Goal: Task Accomplishment & Management: Complete application form

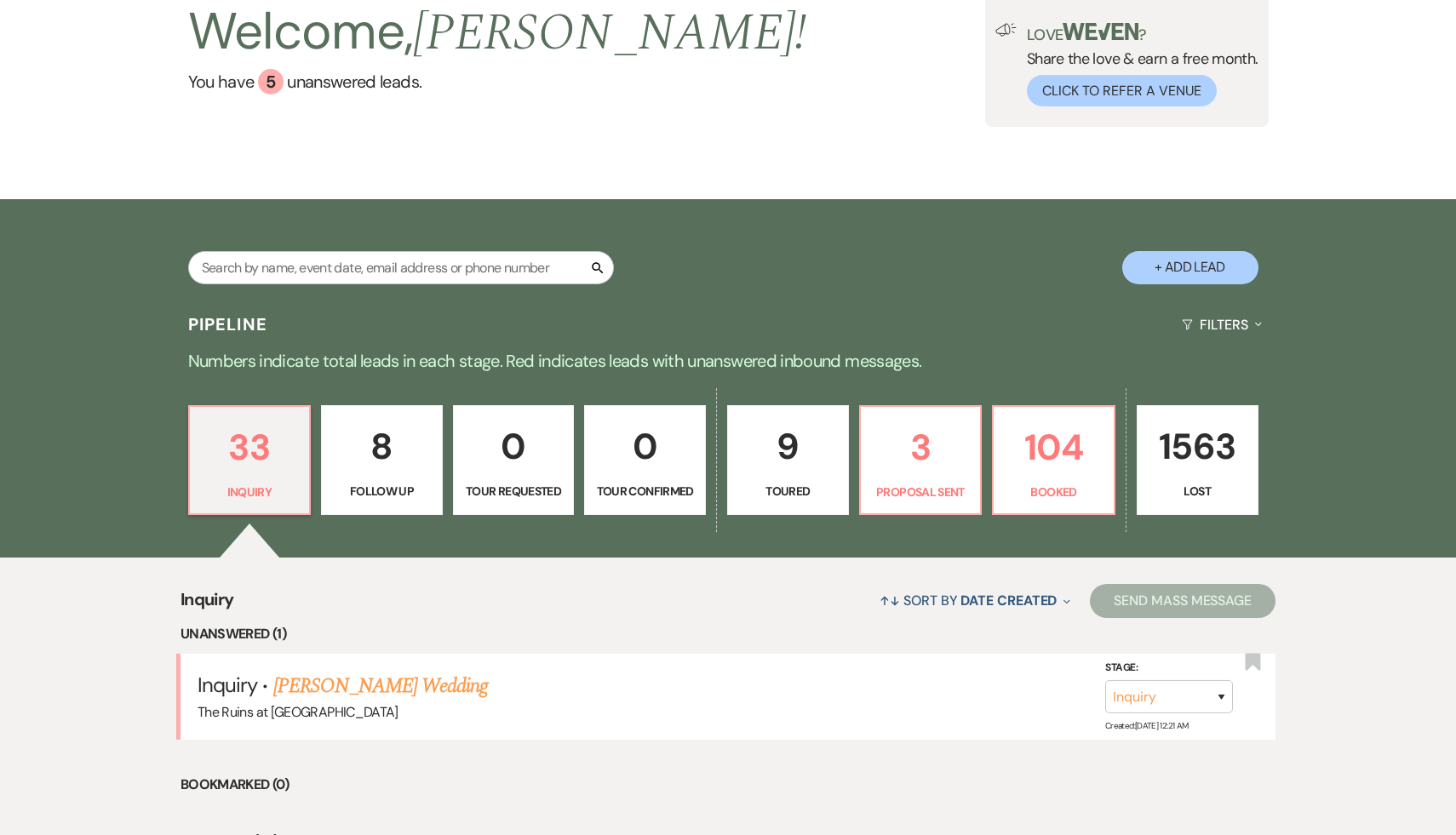
scroll to position [98, 0]
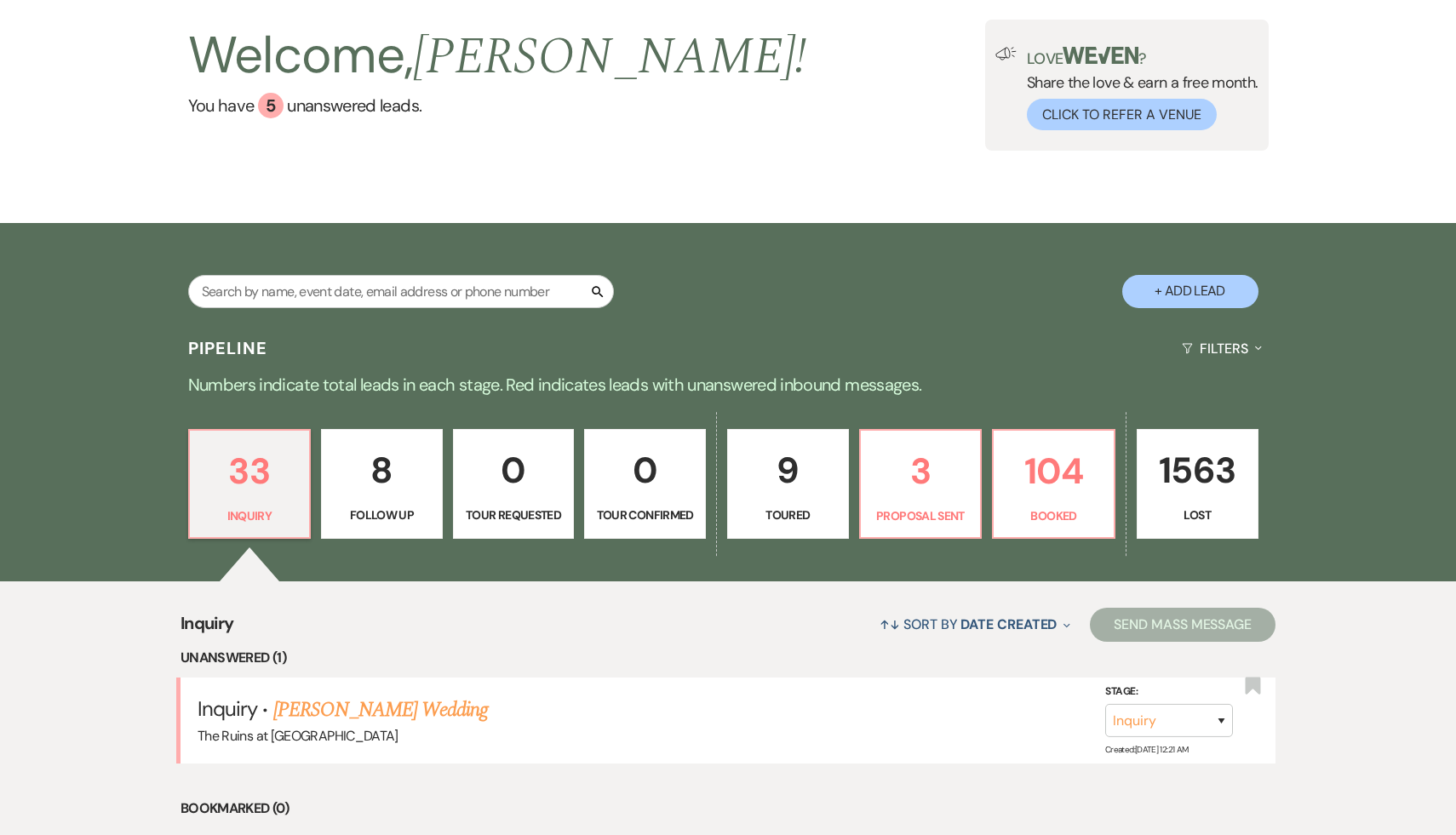
click at [1185, 295] on button "+ Add Lead" at bounding box center [1190, 292] width 136 height 33
select select "534"
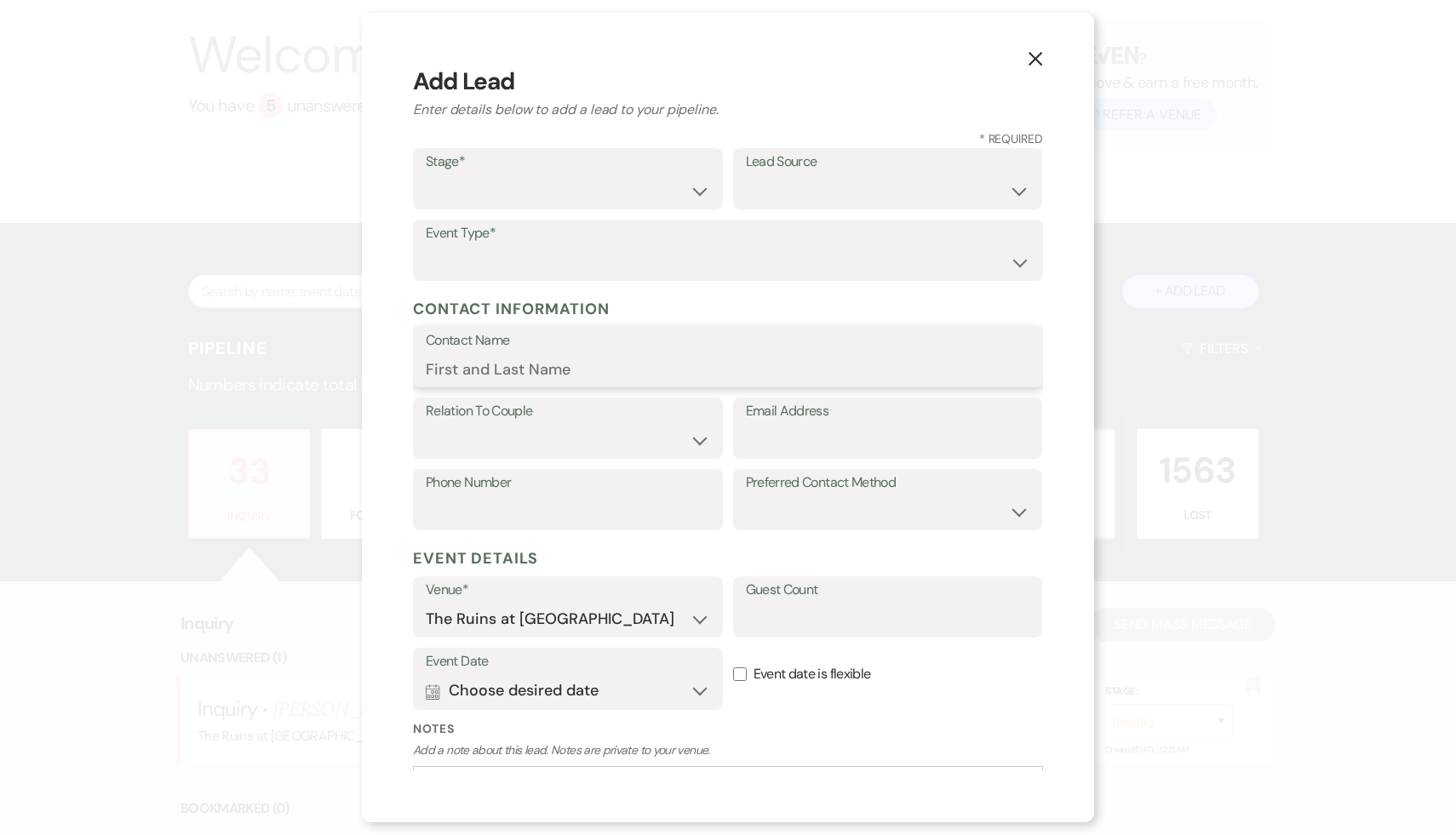
click at [644, 377] on input "Contact Name" at bounding box center [728, 369] width 605 height 33
paste input "[PERSON_NAME] & [PERSON_NAME] <[EMAIL_ADDRESS][DOMAIN_NAME]"
drag, startPoint x: 822, startPoint y: 372, endPoint x: 584, endPoint y: 362, distance: 238.2
click at [584, 362] on input "[PERSON_NAME] & [PERSON_NAME] <[EMAIL_ADDRESS][DOMAIN_NAME]" at bounding box center [728, 369] width 605 height 33
type input "[PERSON_NAME] & [PERSON_NAME] <[EMAIL_ADDRESS][DOMAIN_NAME]"
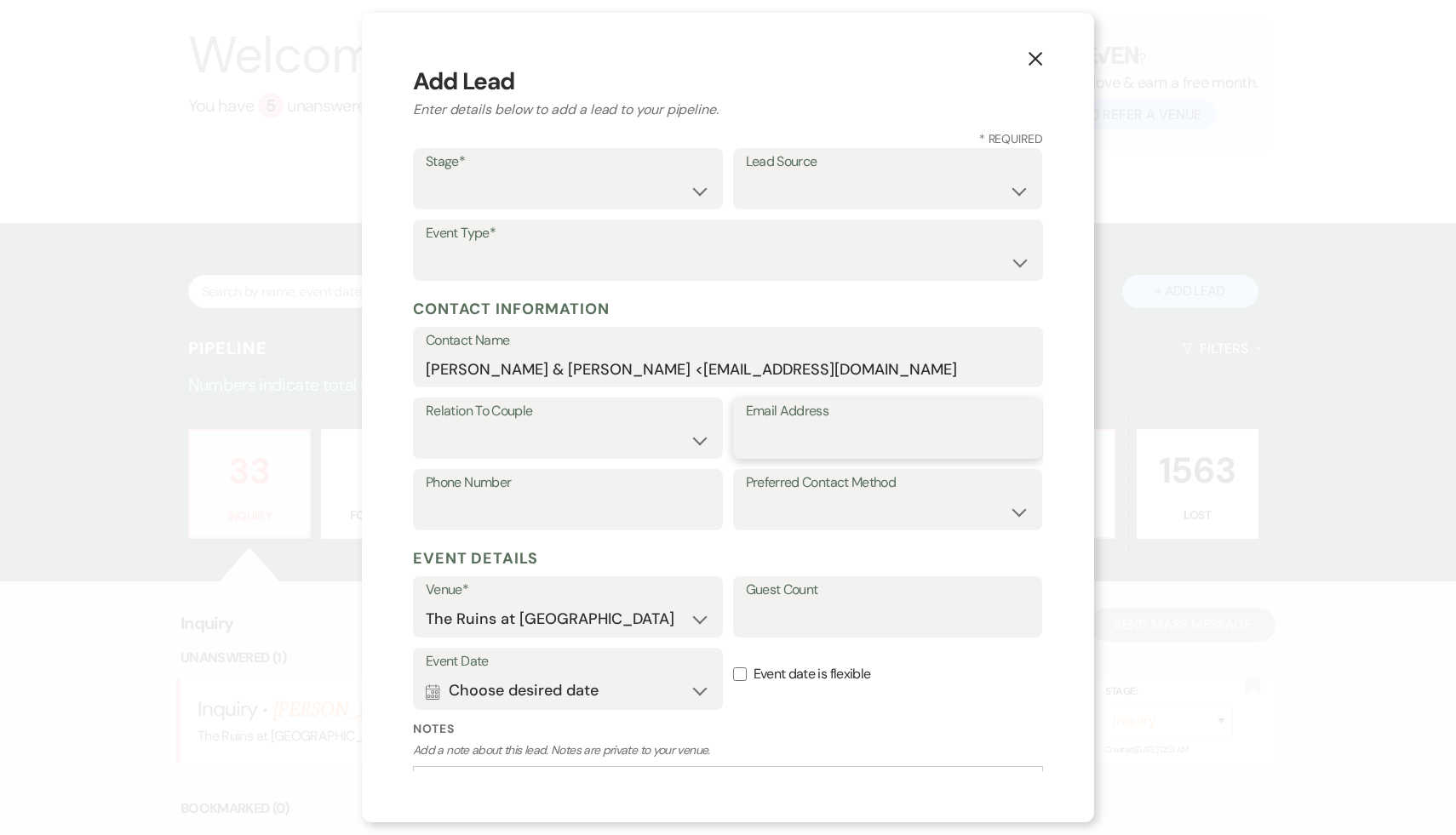
click at [799, 452] on input "Email Address" at bounding box center [888, 441] width 284 height 33
paste input "[EMAIL_ADDRESS][DOMAIN_NAME]"
type input "[EMAIL_ADDRESS][DOMAIN_NAME]"
click at [829, 372] on input "[PERSON_NAME] & [PERSON_NAME] <[EMAIL_ADDRESS][DOMAIN_NAME]" at bounding box center [728, 369] width 605 height 33
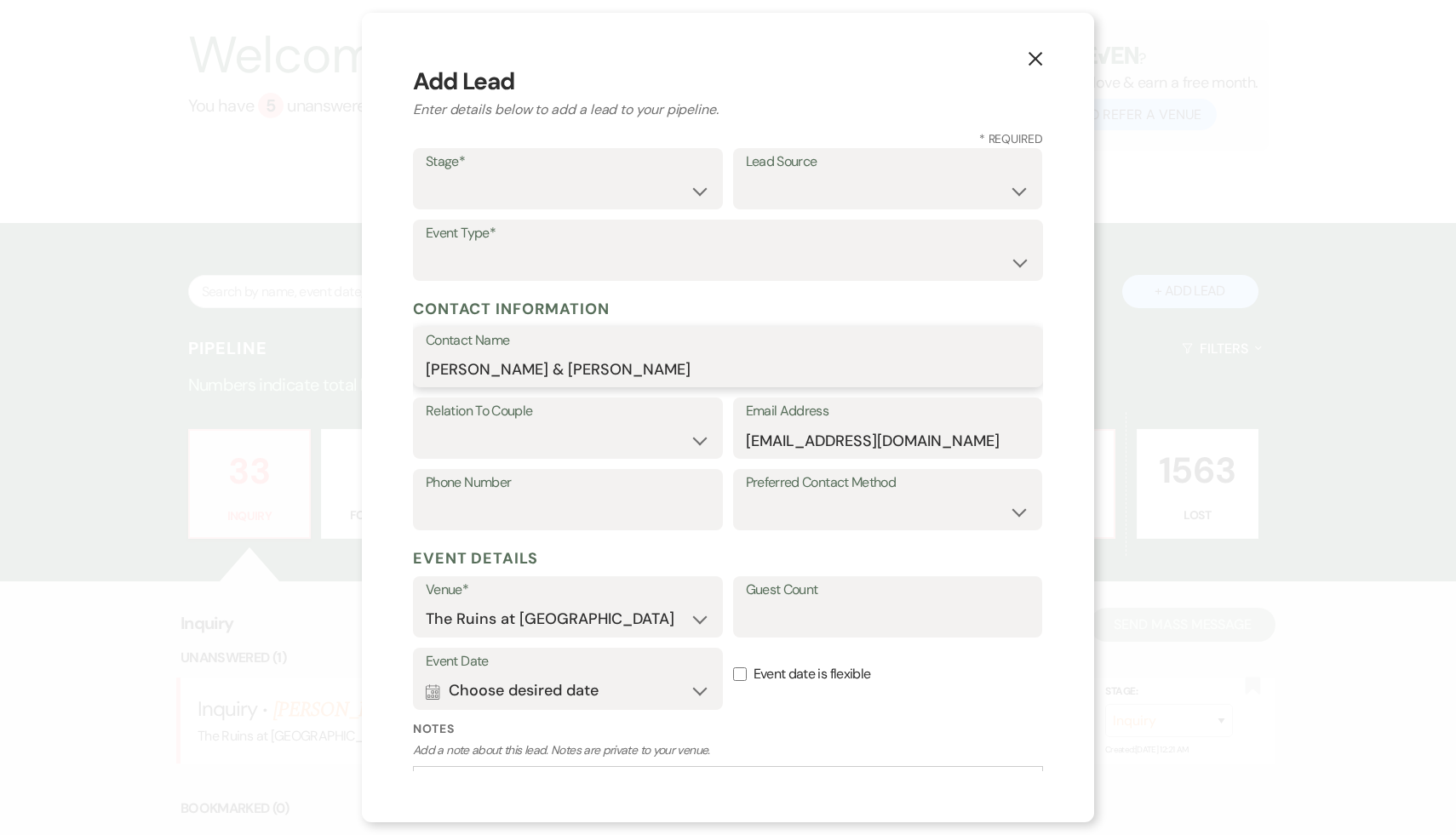
drag, startPoint x: 494, startPoint y: 370, endPoint x: 386, endPoint y: 362, distance: 108.3
click at [386, 362] on div "X Add Lead Enter details below to add a lead to your pipeline. * Required Stage…" at bounding box center [728, 417] width 732 height 810
type input "[PERSON_NAME]"
click at [699, 442] on select "Couple Planner Parent of Couple Family Member Friend Other" at bounding box center [568, 441] width 284 height 33
select select "1"
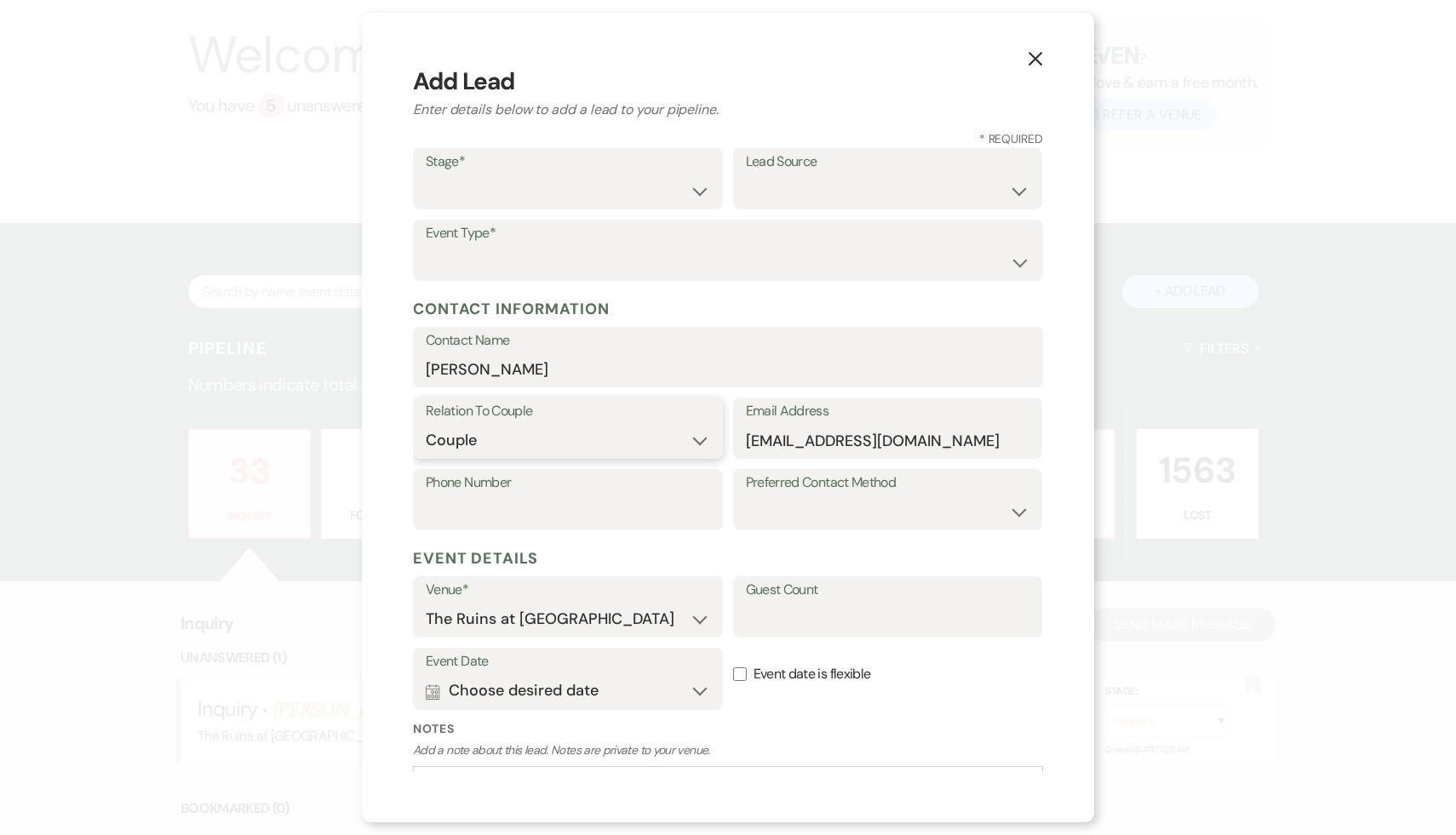
click at [426, 424] on select "Couple Planner Parent of Couple Family Member Friend Other" at bounding box center [568, 441] width 284 height 33
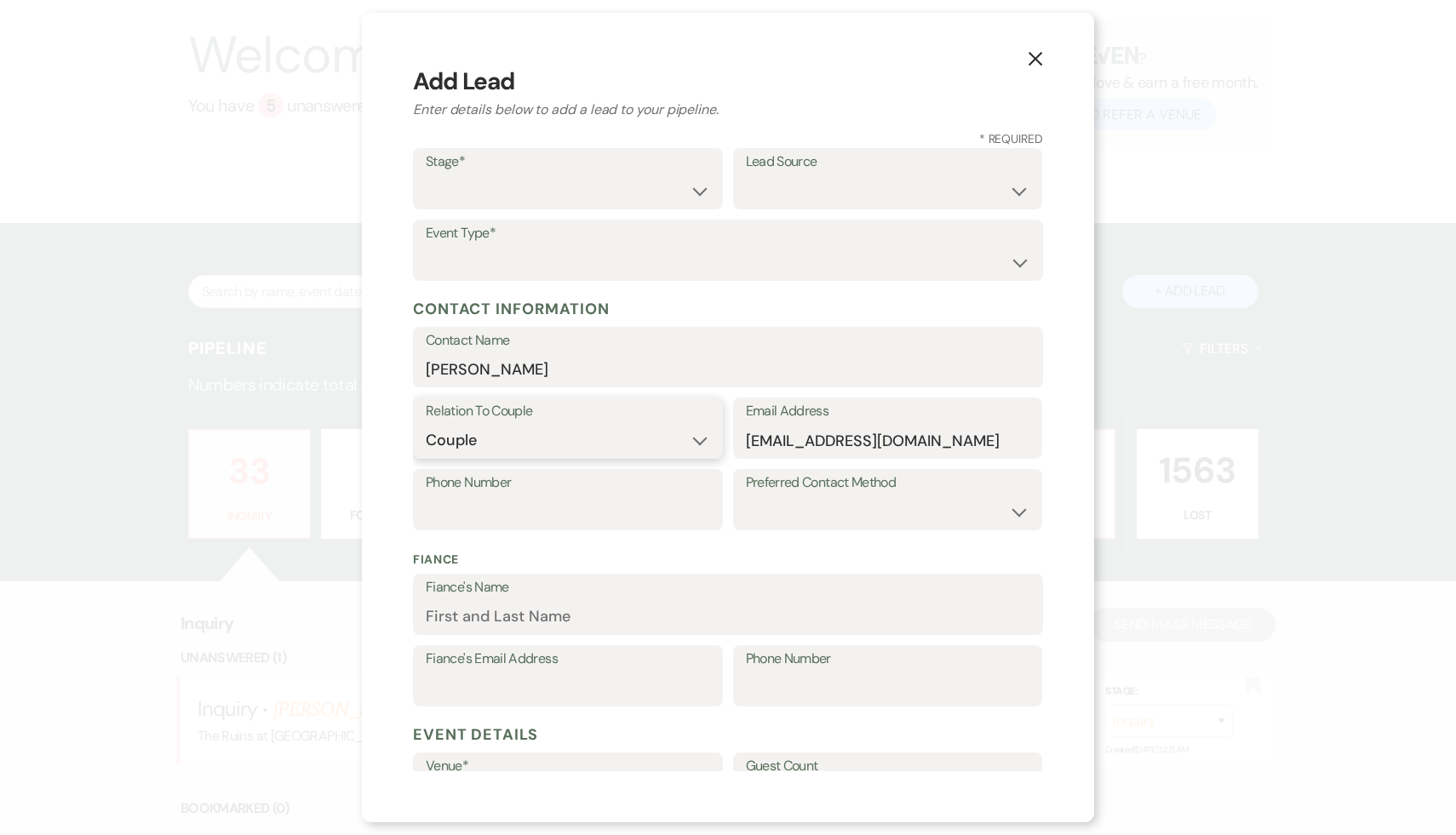
scroll to position [41, 0]
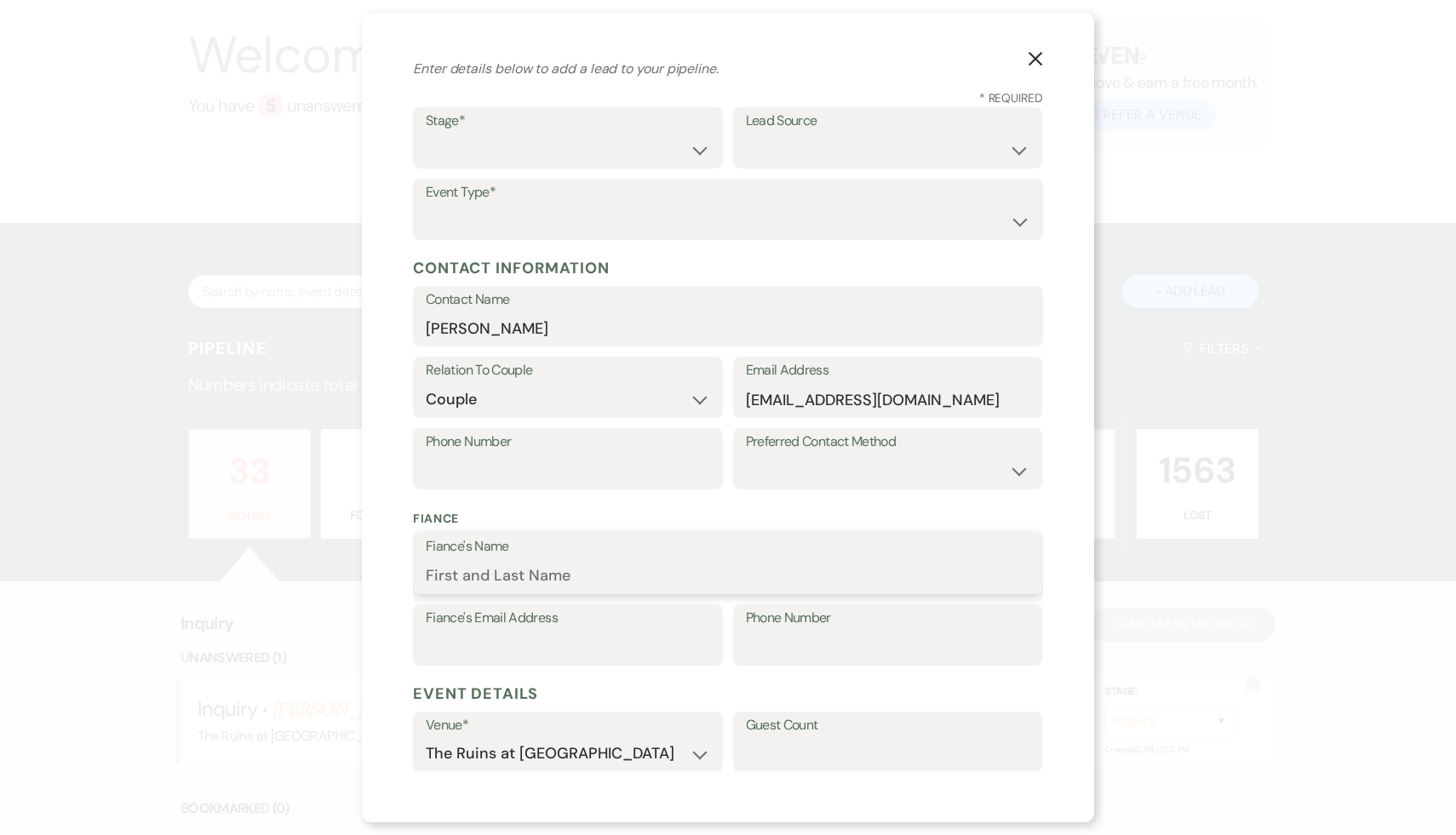
click at [491, 576] on input "Fiance's Name" at bounding box center [728, 576] width 605 height 33
paste input "[PERSON_NAME] &"
type input "[PERSON_NAME]"
click at [691, 146] on select "Inquiry Follow Up Tour Requested Tour Confirmed Toured Proposal Sent Booked Lost" at bounding box center [568, 151] width 284 height 33
select select "1"
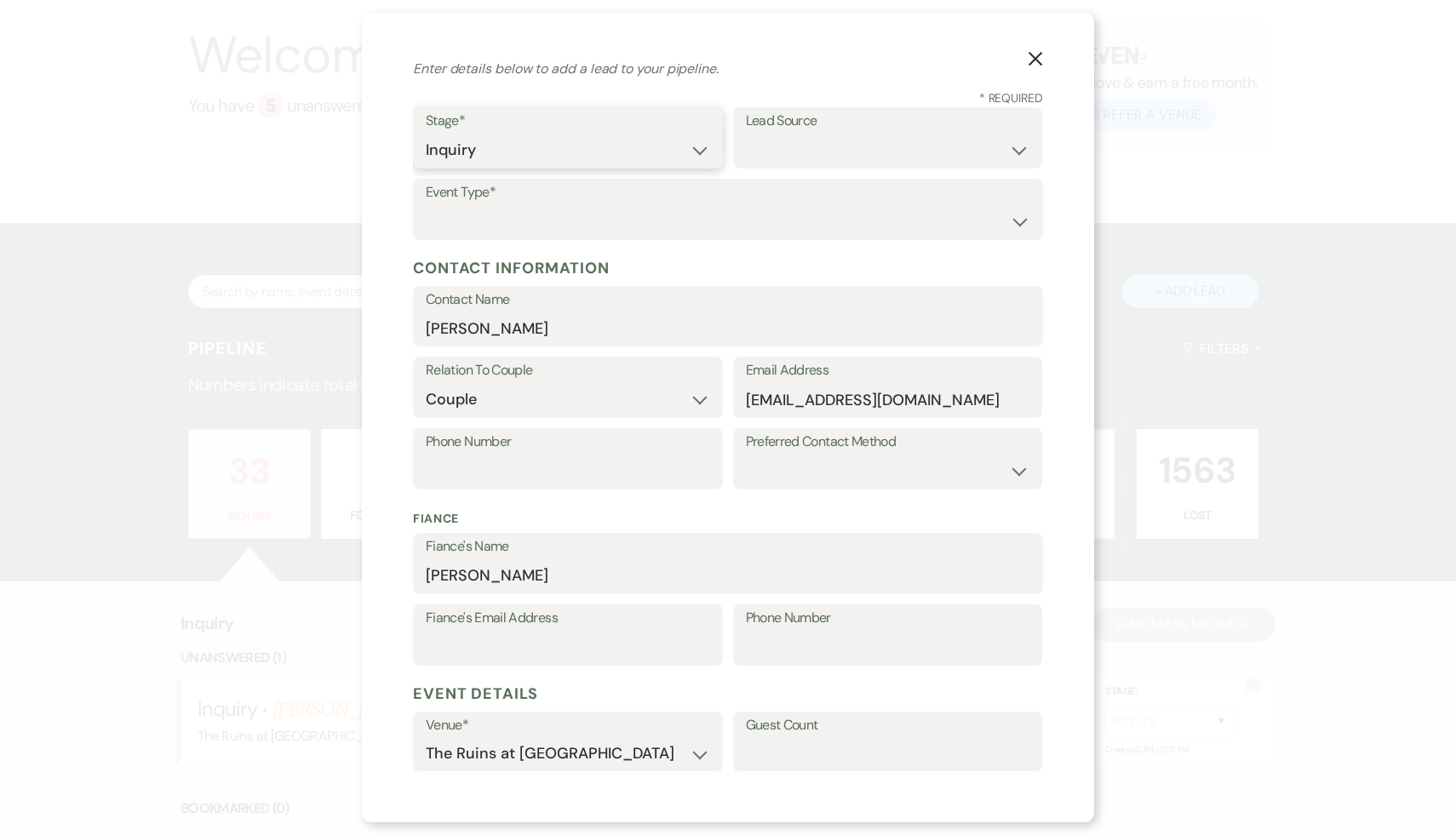
click at [426, 134] on select "Inquiry Follow Up Tour Requested Tour Confirmed Toured Proposal Sent Booked Lost" at bounding box center [568, 151] width 284 height 33
click at [1018, 150] on select "Weven Venue Website Instagram Facebook Pinterest Google The Knot Wedding Wire H…" at bounding box center [888, 151] width 284 height 33
select select "6"
click at [746, 134] on select "Weven Venue Website Instagram Facebook Pinterest Google The Knot Wedding Wire H…" at bounding box center [888, 151] width 284 height 33
click at [1022, 219] on select "Wedding Anniversary Party Baby Shower Bachelorette / Bachelor Party Birthday Pa…" at bounding box center [728, 222] width 605 height 33
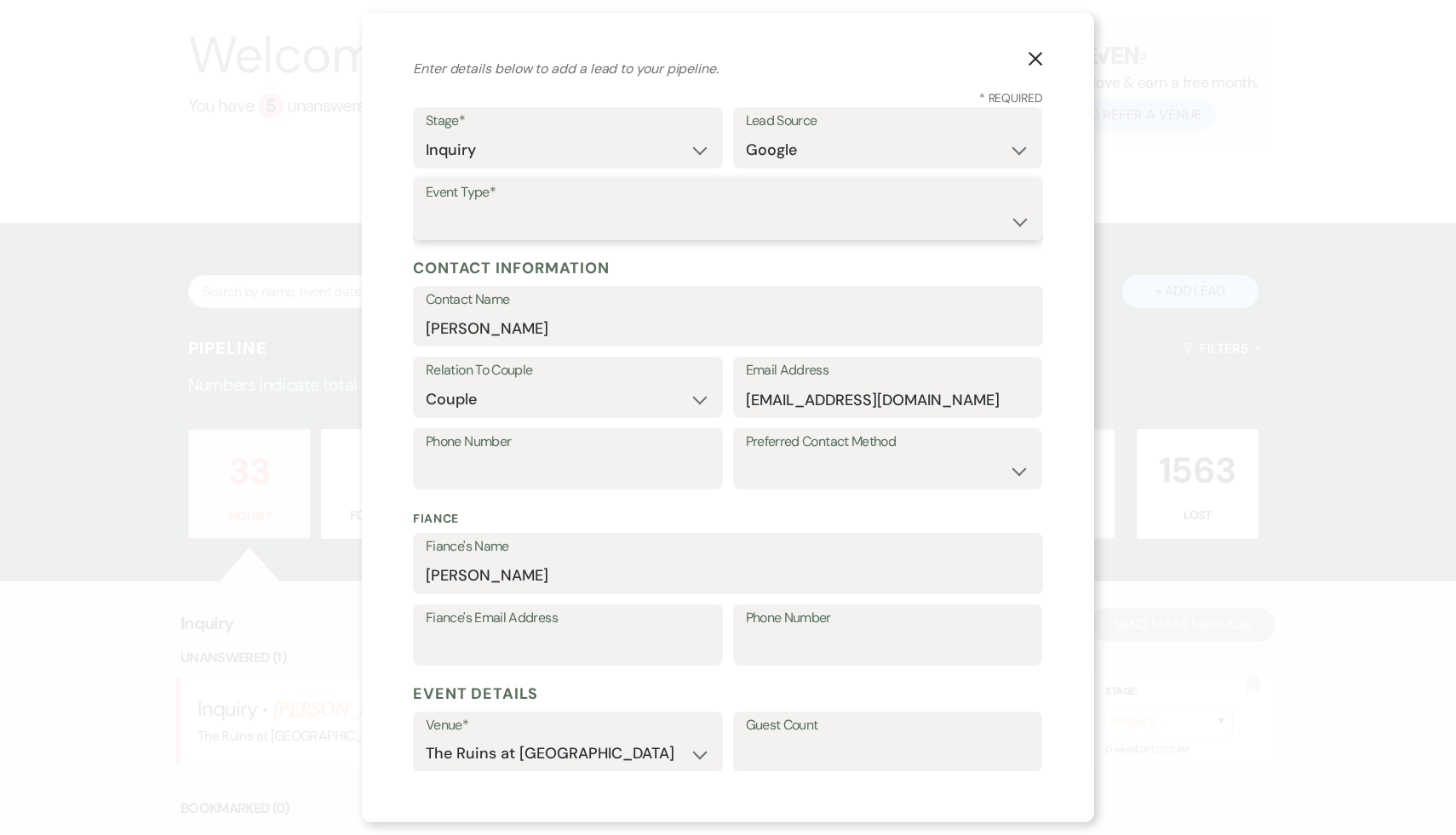
select select "1"
click at [426, 206] on select "Wedding Anniversary Party Baby Shower Bachelorette / Bachelor Party Birthday Pa…" at bounding box center [728, 222] width 605 height 33
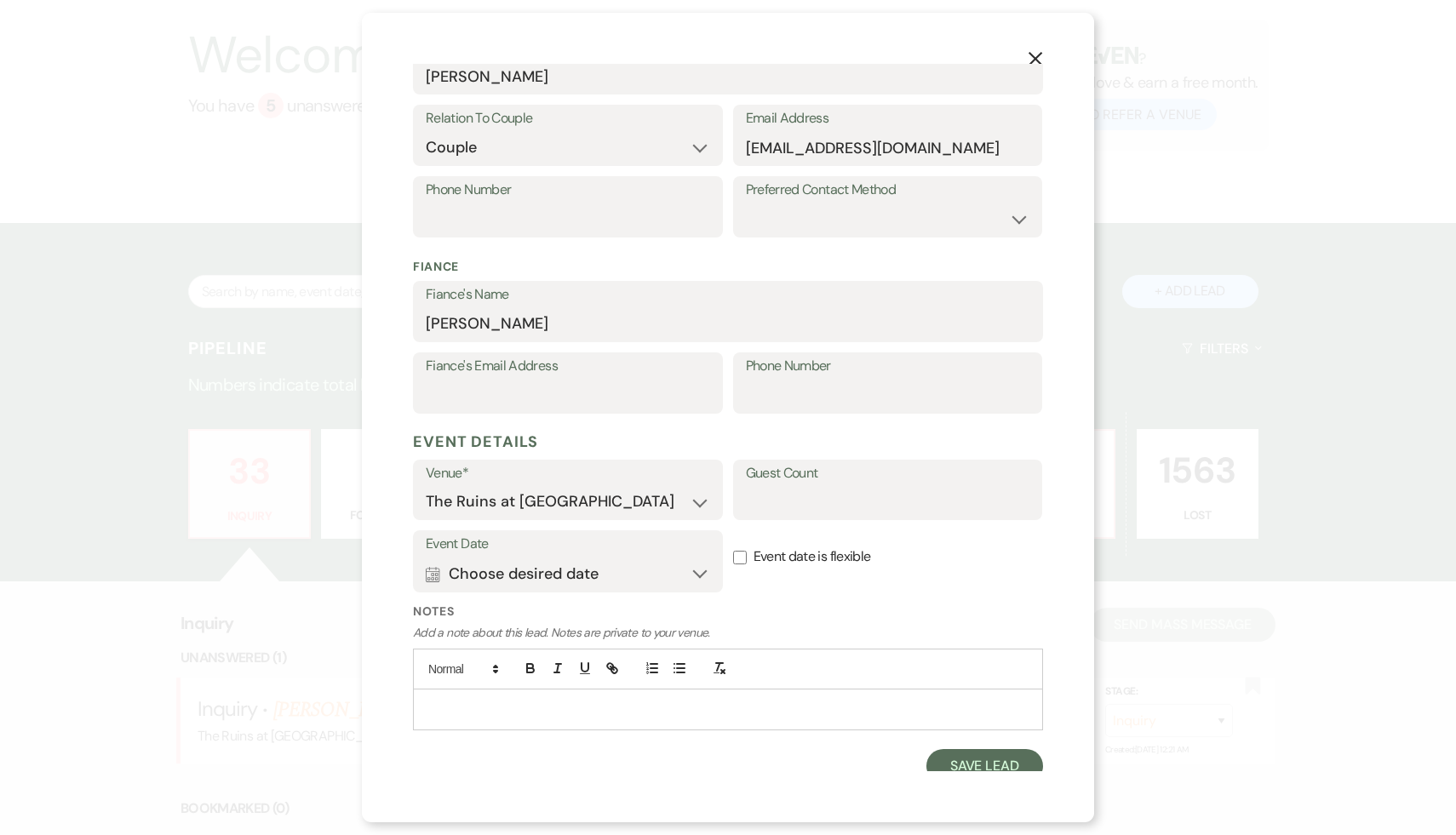
scroll to position [303, 0]
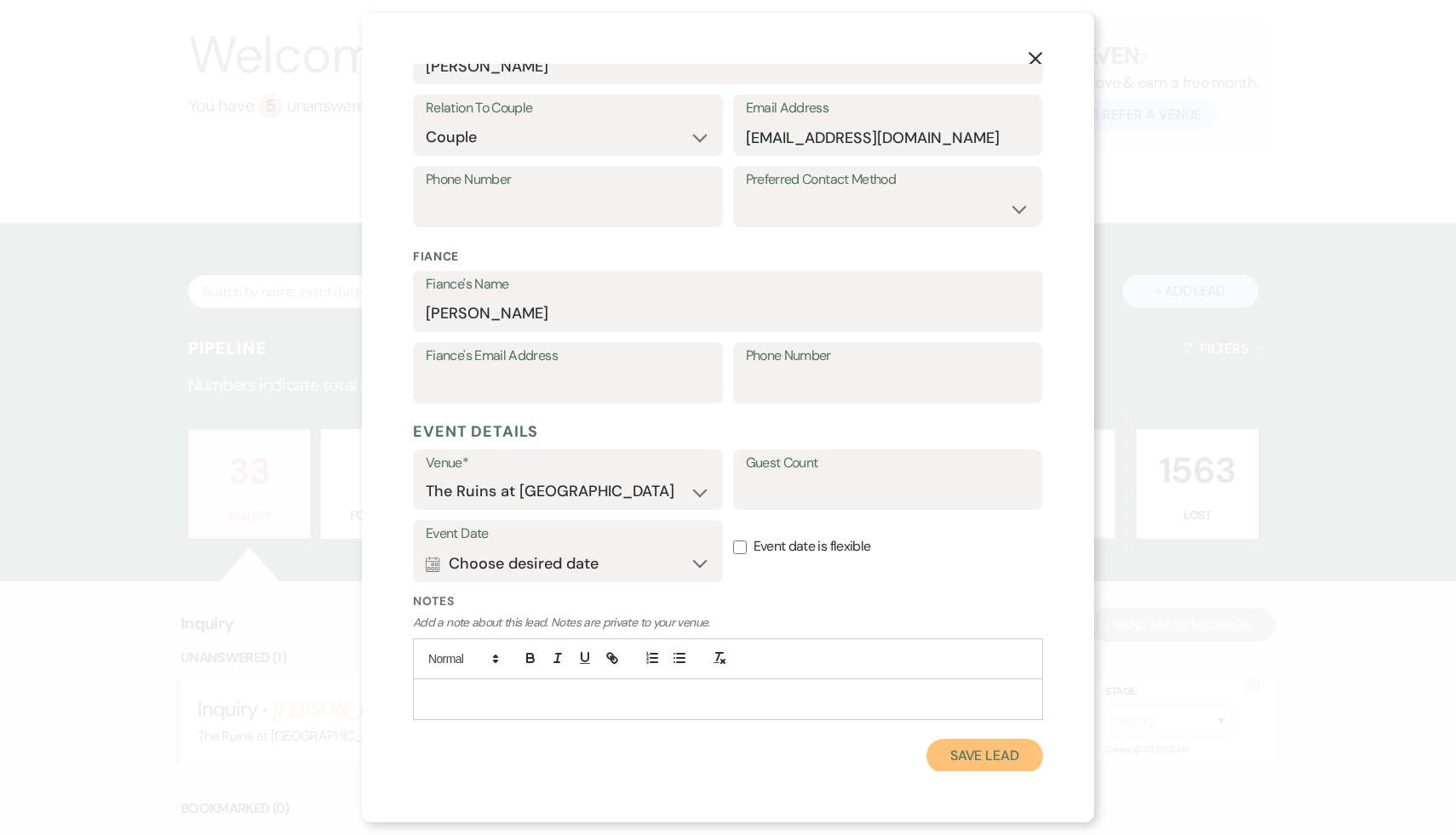
click at [981, 759] on button "Save Lead" at bounding box center [984, 756] width 117 height 34
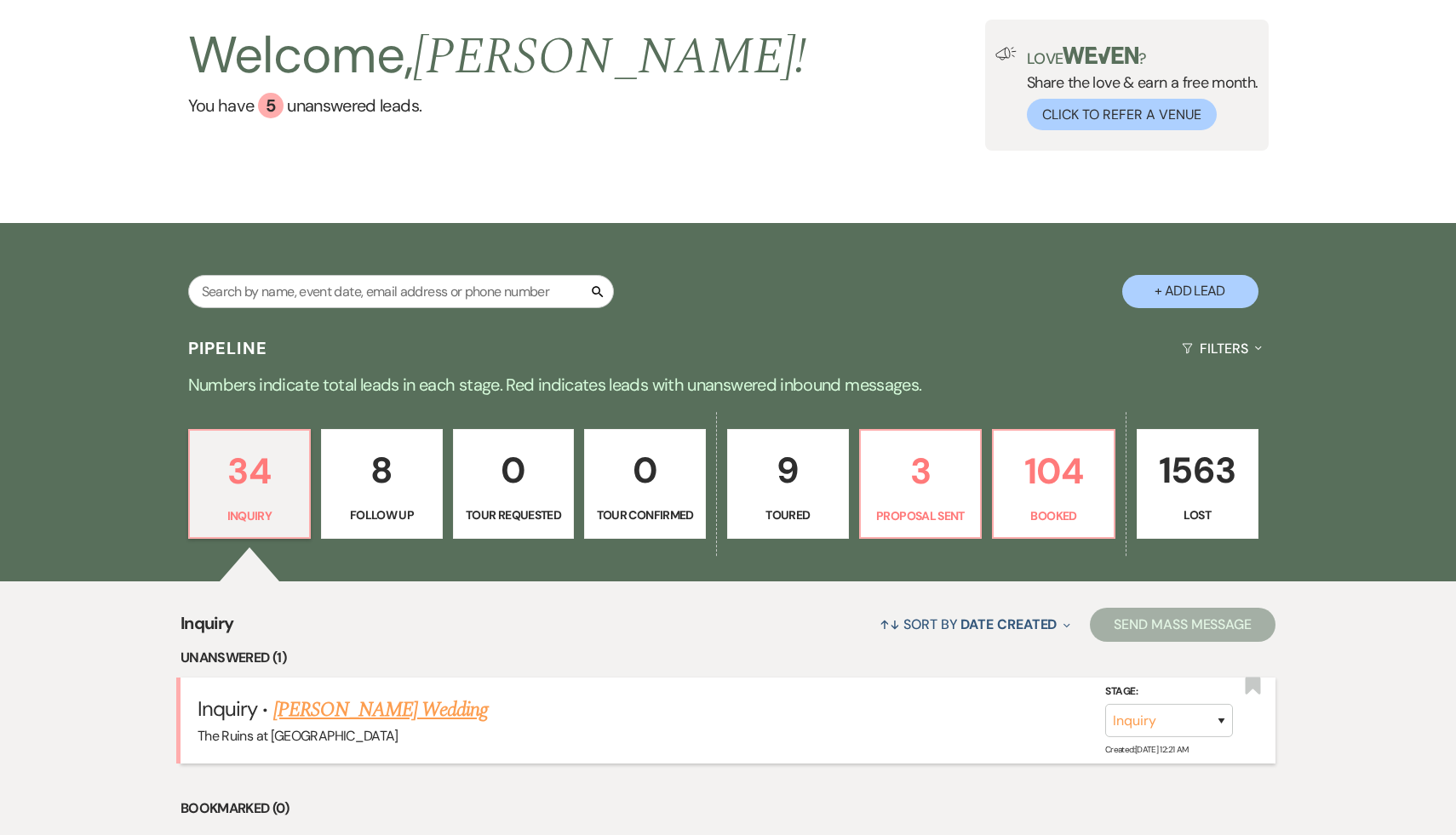
click at [334, 723] on link "[PERSON_NAME] Wedding" at bounding box center [381, 710] width 215 height 30
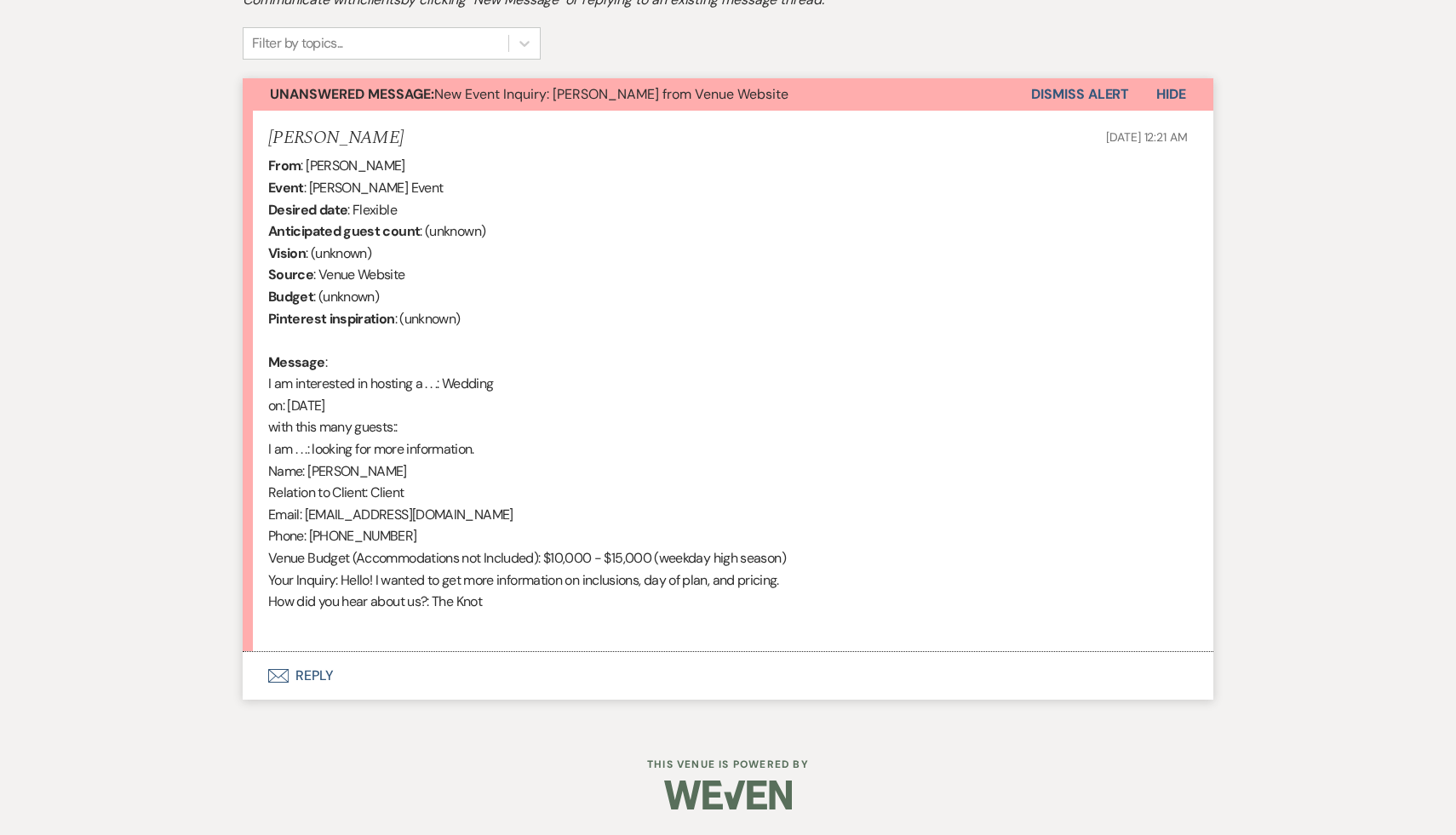
select select "5"
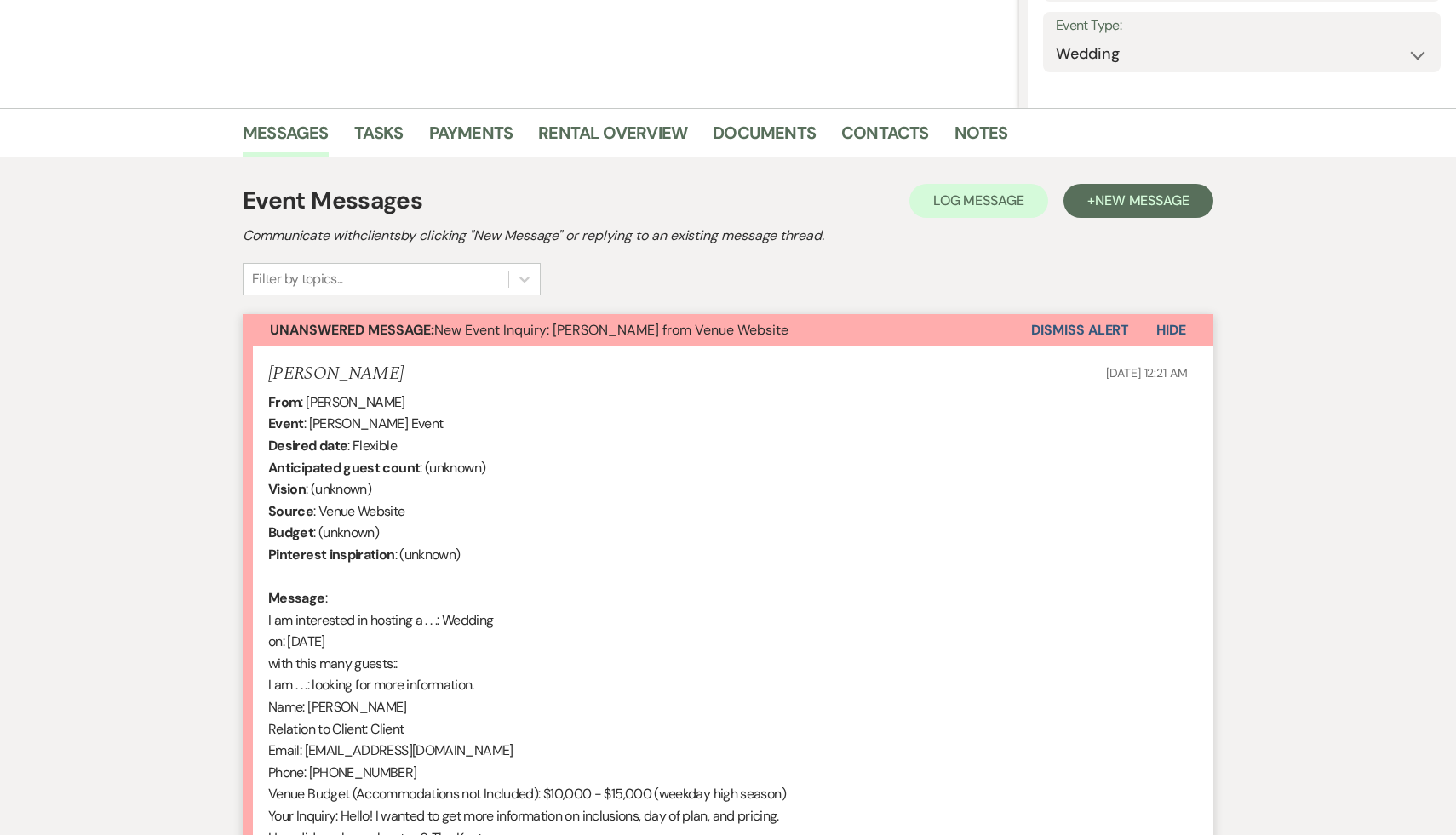
scroll to position [555, 0]
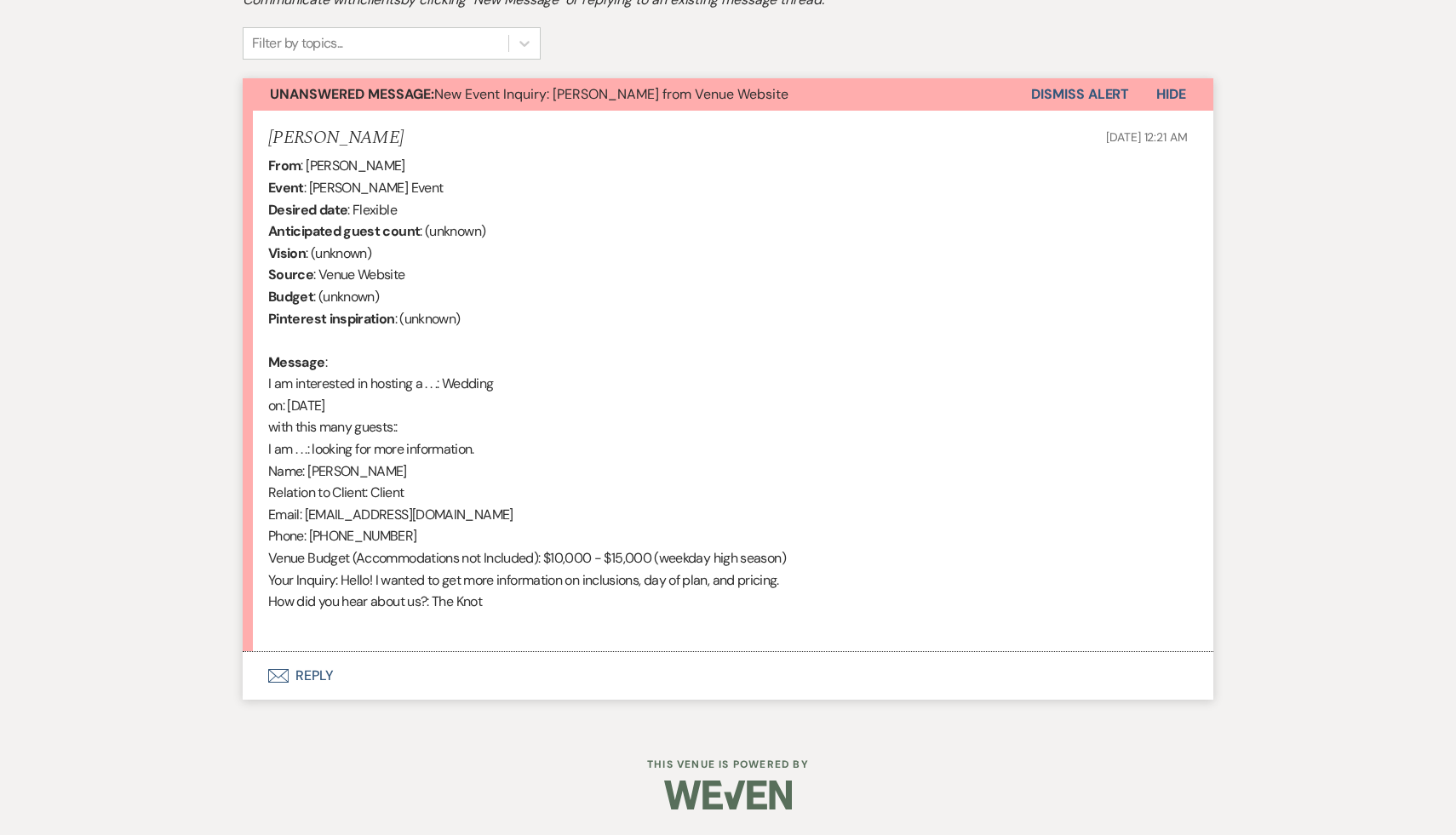
click at [305, 676] on button "Envelope Reply" at bounding box center [728, 675] width 971 height 48
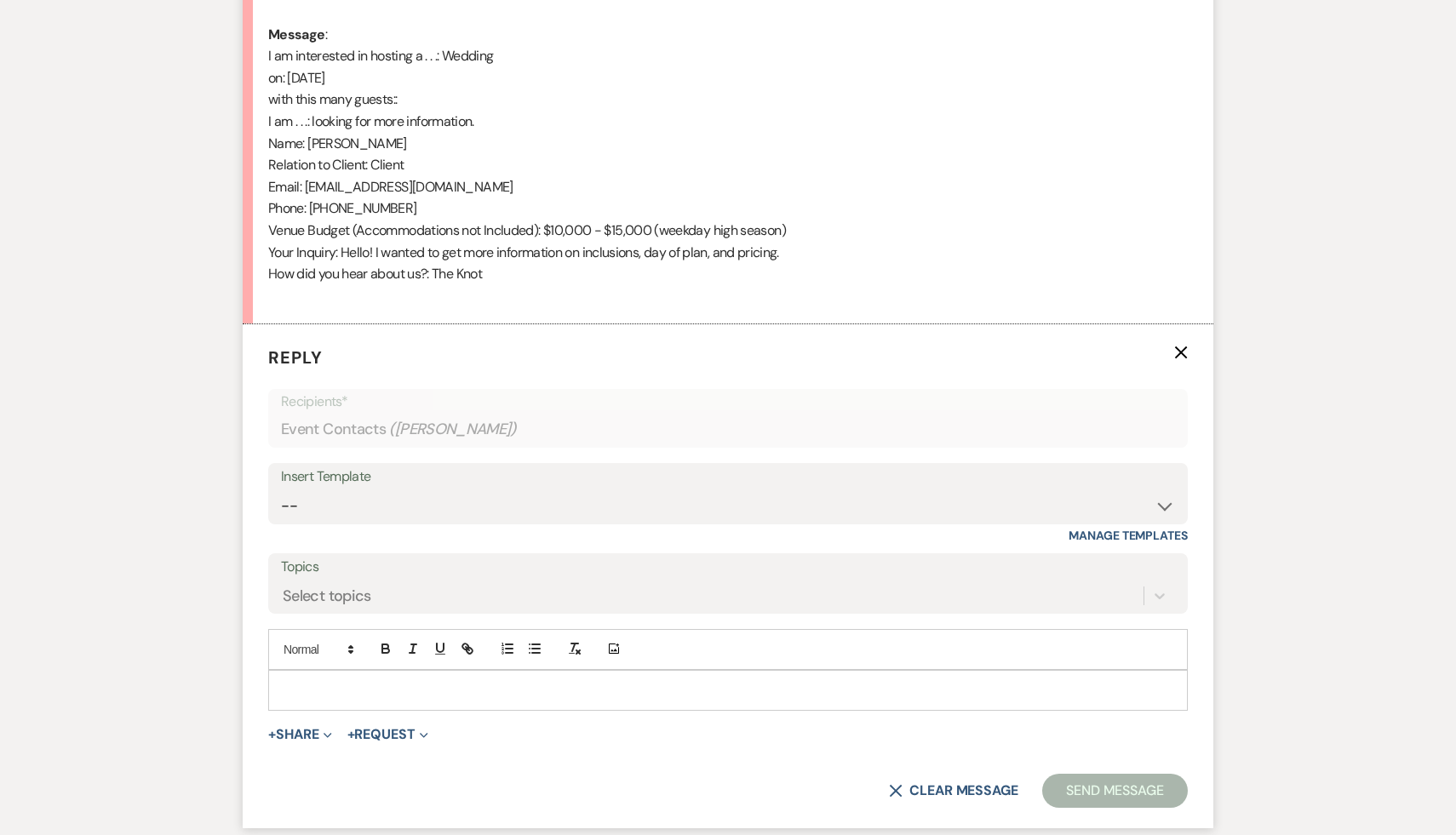
scroll to position [942, 0]
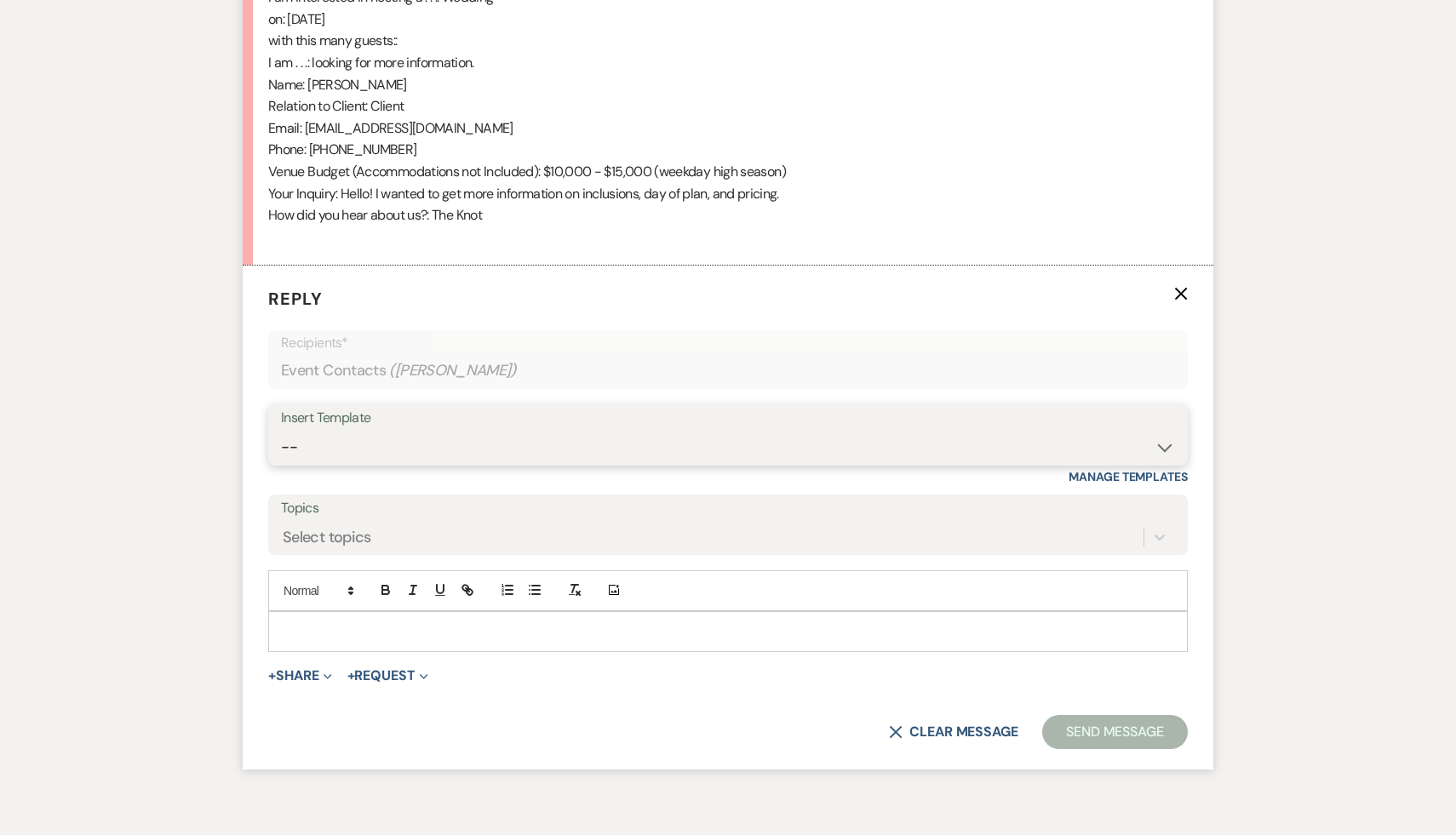
click at [1167, 442] on select "-- Weven Planning Portal Introduction (Booked Events) Initial Inquiry Response …" at bounding box center [728, 447] width 894 height 33
select select "3991"
click at [281, 431] on select "-- Weven Planning Portal Introduction (Booked Events) Initial Inquiry Response …" at bounding box center [728, 447] width 894 height 33
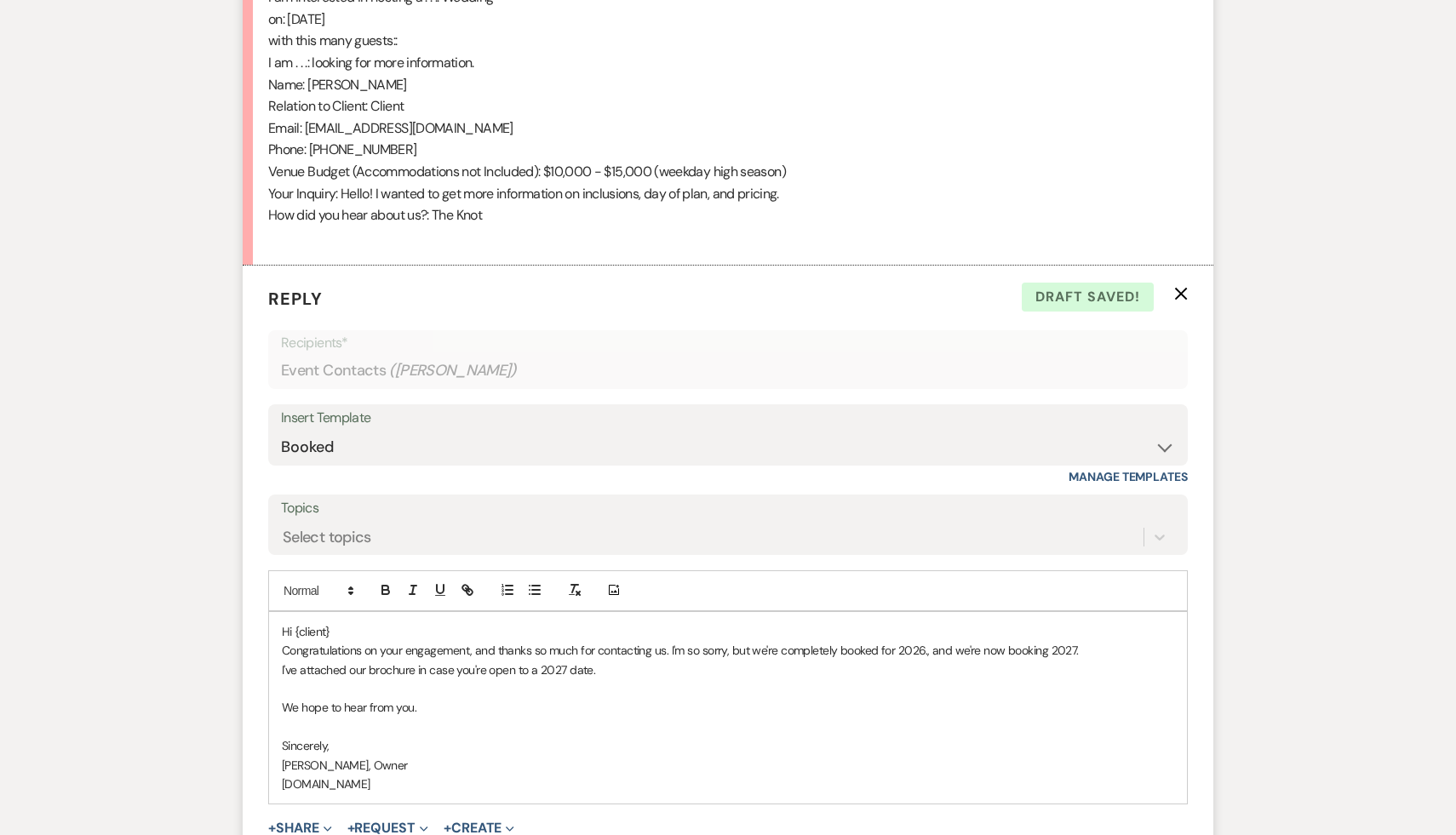
click at [366, 635] on p "Hi {client}" at bounding box center [728, 631] width 892 height 19
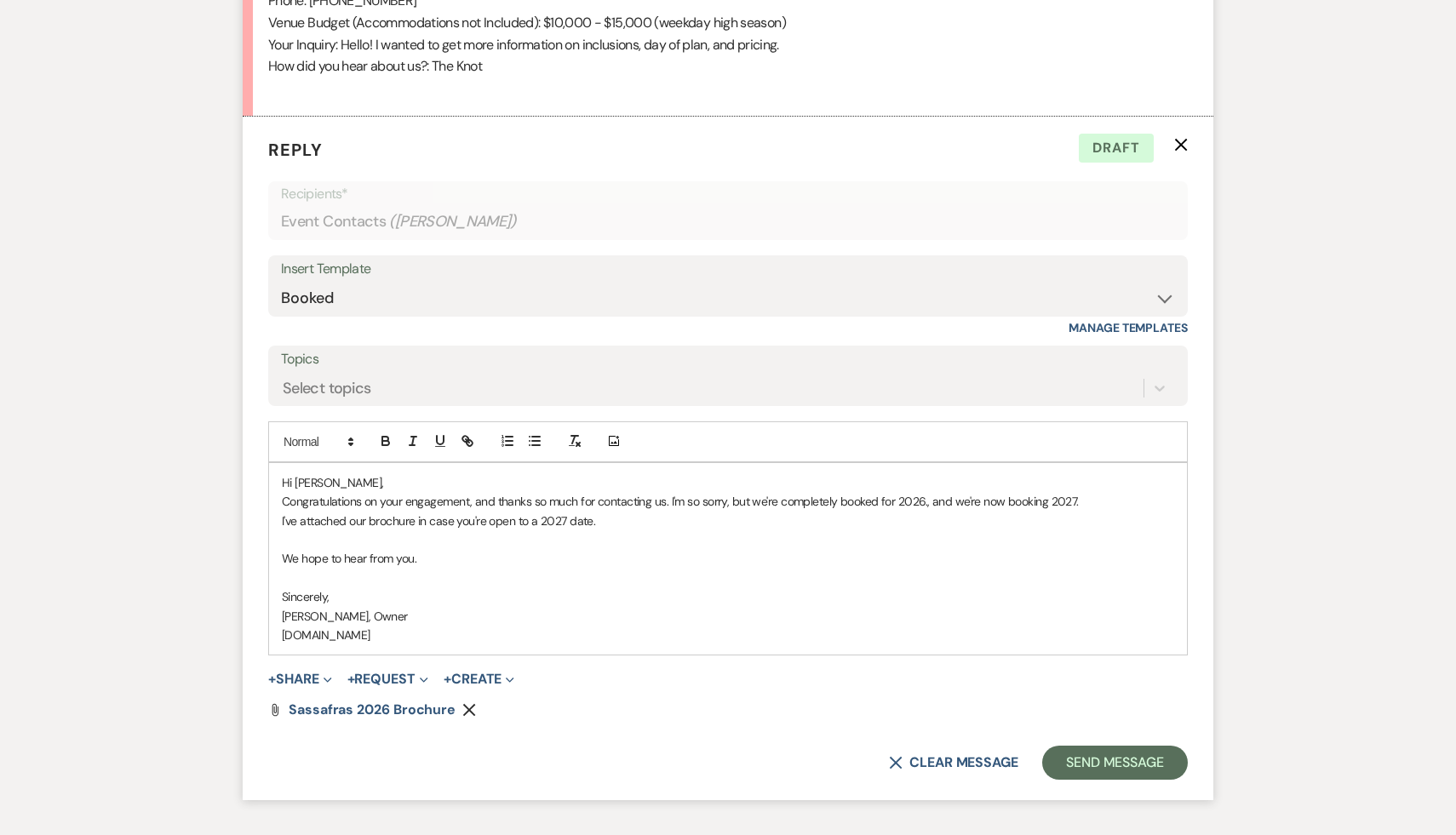
scroll to position [1101, 0]
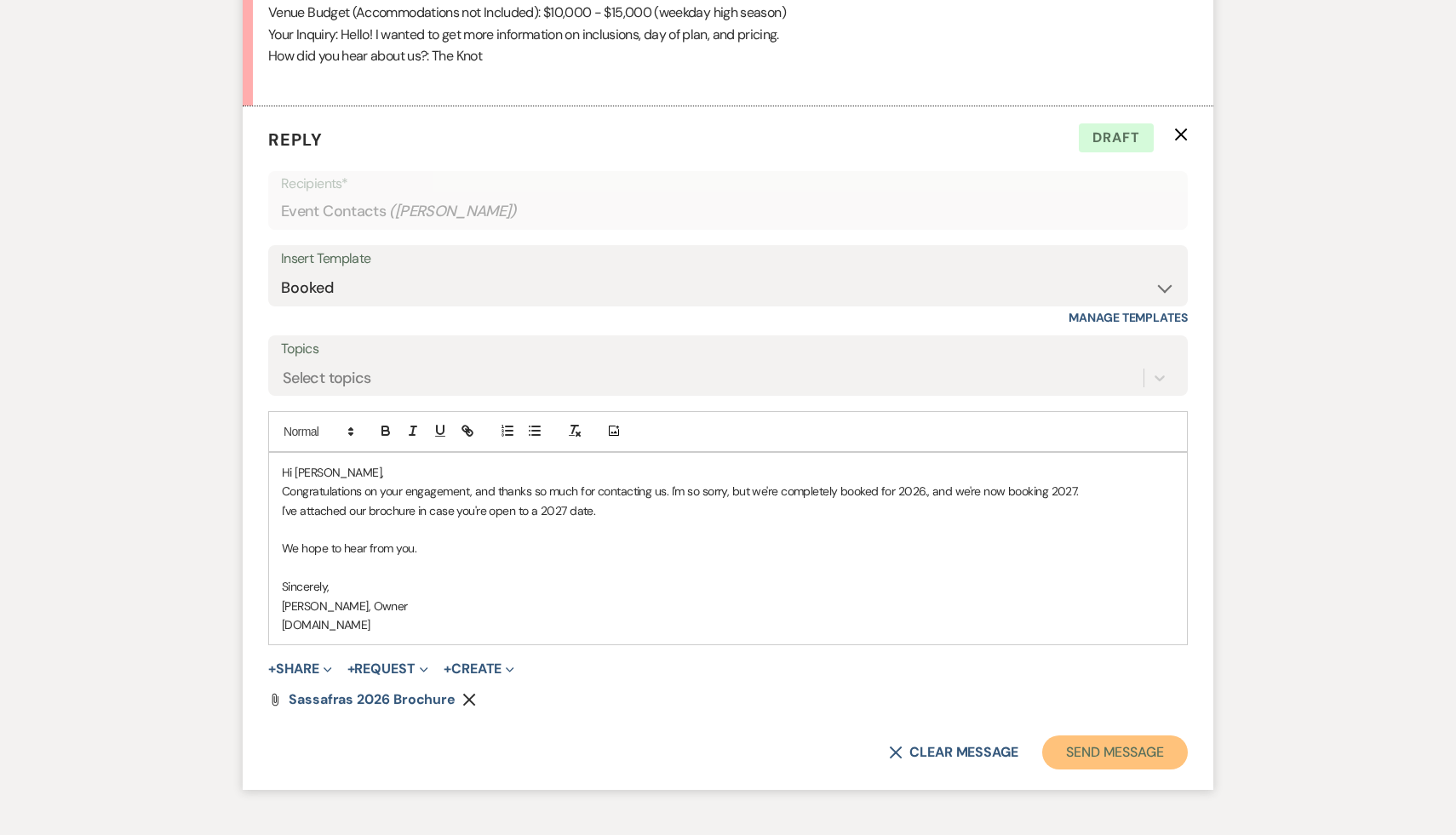
click at [1059, 749] on button "Send Message" at bounding box center [1115, 752] width 146 height 34
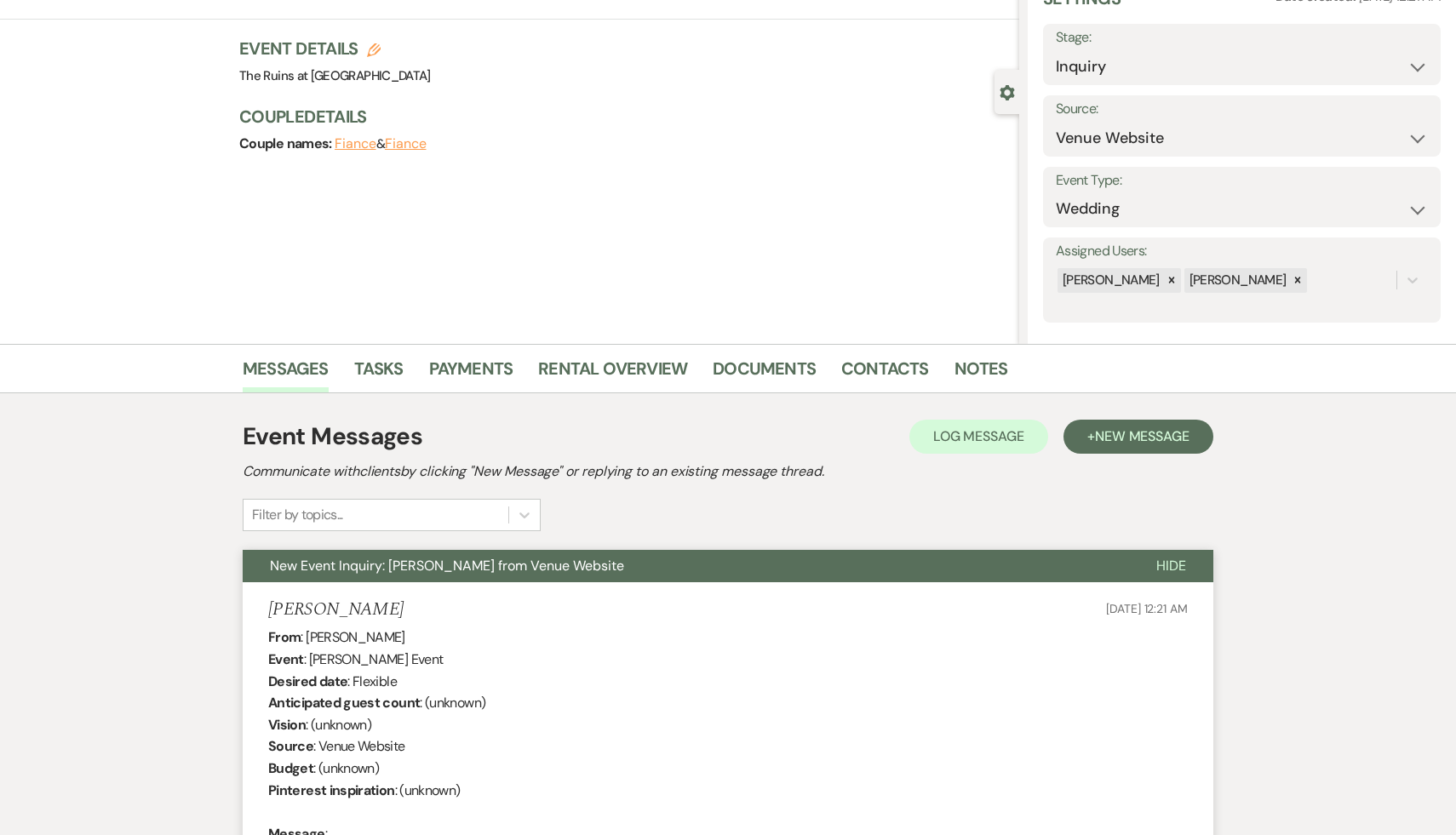
scroll to position [0, 0]
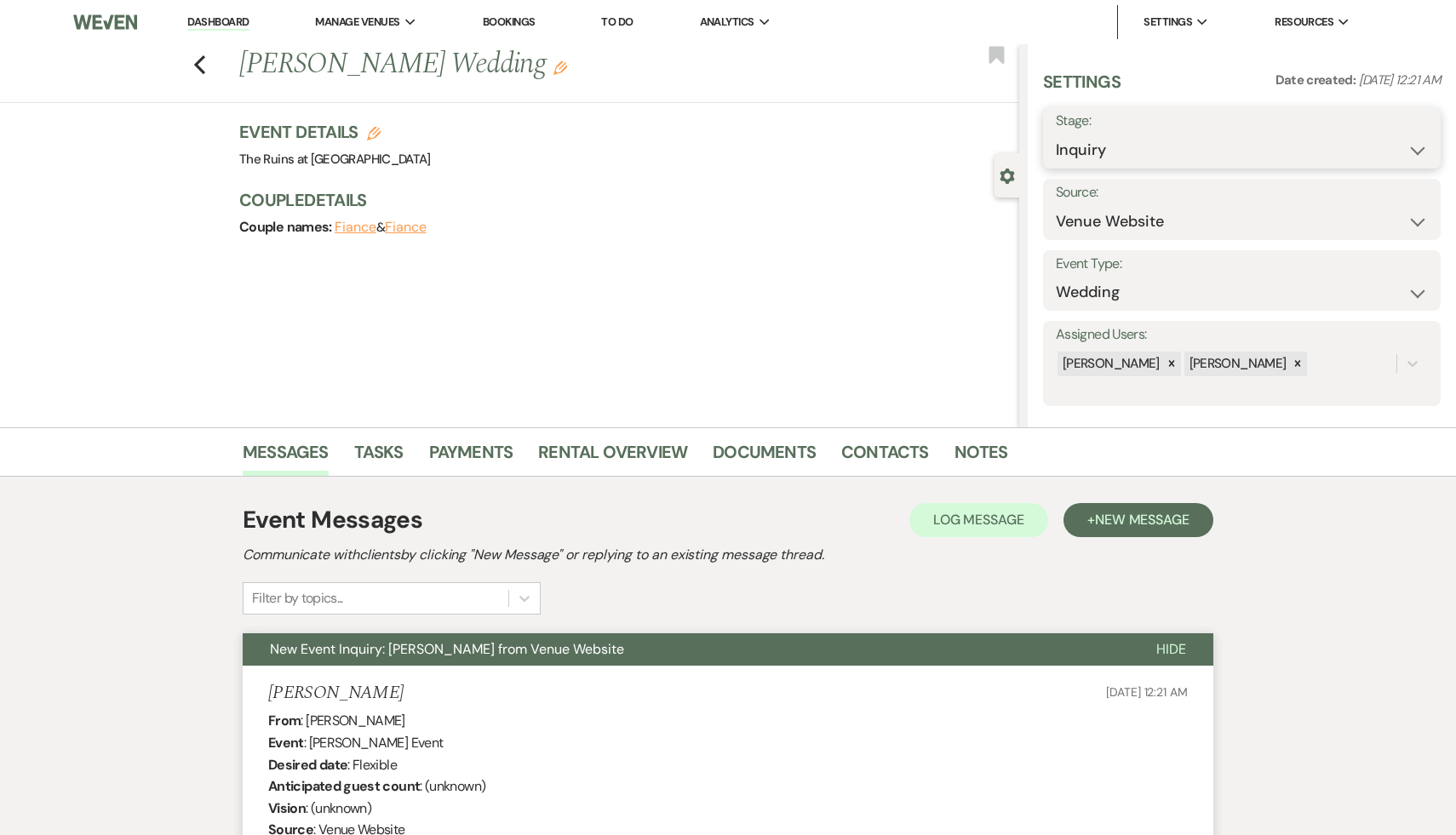
click at [1419, 147] on select "Inquiry Follow Up Tour Requested Tour Confirmed Toured Proposal Sent Booked Lost" at bounding box center [1242, 151] width 372 height 33
select select "8"
click at [1056, 134] on select "Inquiry Follow Up Tour Requested Tour Confirmed Toured Proposal Sent Booked Lost" at bounding box center [1242, 151] width 372 height 33
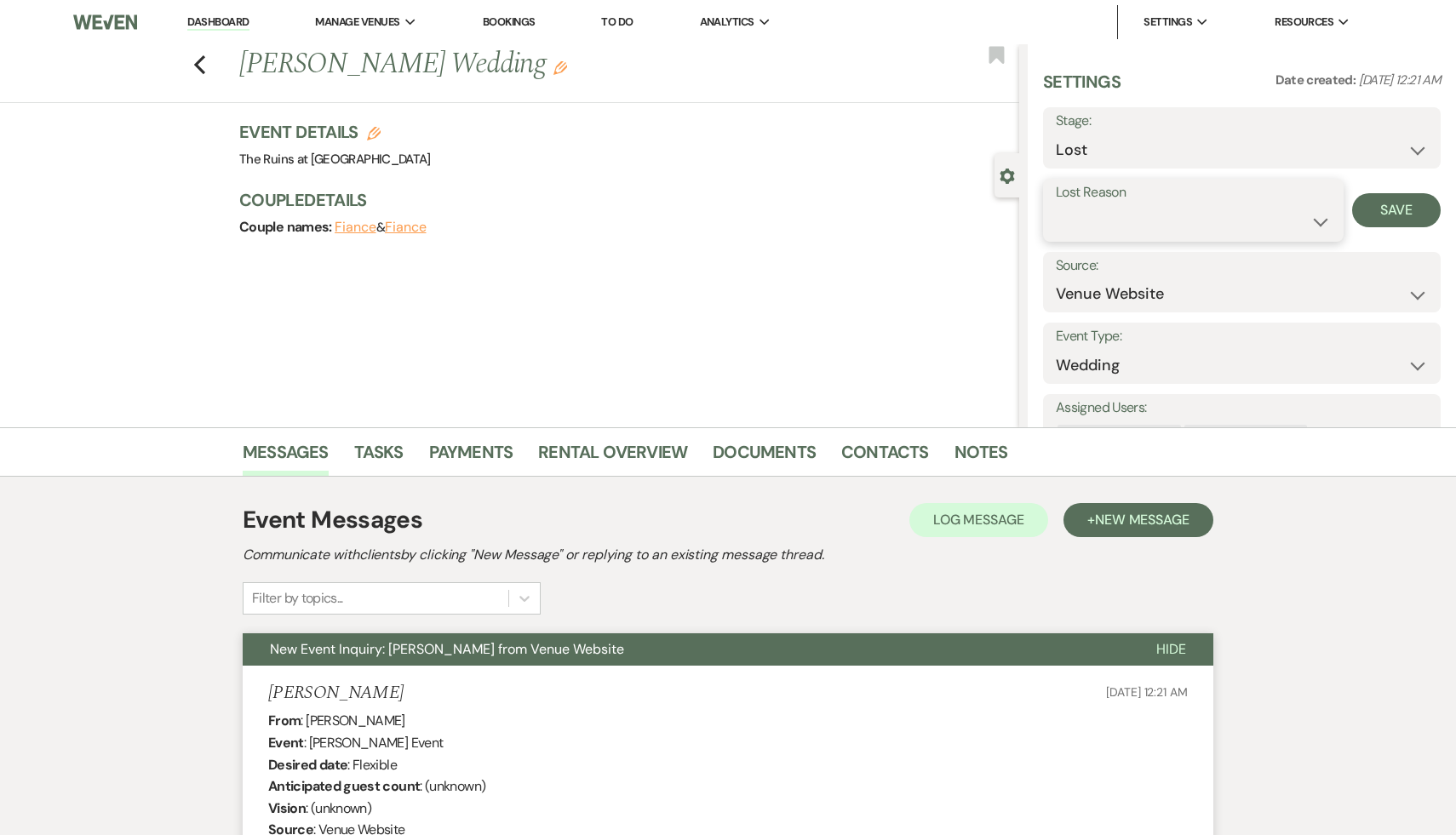
click at [1319, 220] on select "Booked Elsewhere Budget Date Unavailable No Response Not a Good Match Capacity …" at bounding box center [1193, 222] width 275 height 33
select select "8"
click at [1056, 206] on select "Booked Elsewhere Budget Date Unavailable No Response Not a Good Match Capacity …" at bounding box center [1193, 222] width 275 height 33
click at [1396, 211] on button "Save" at bounding box center [1396, 209] width 88 height 34
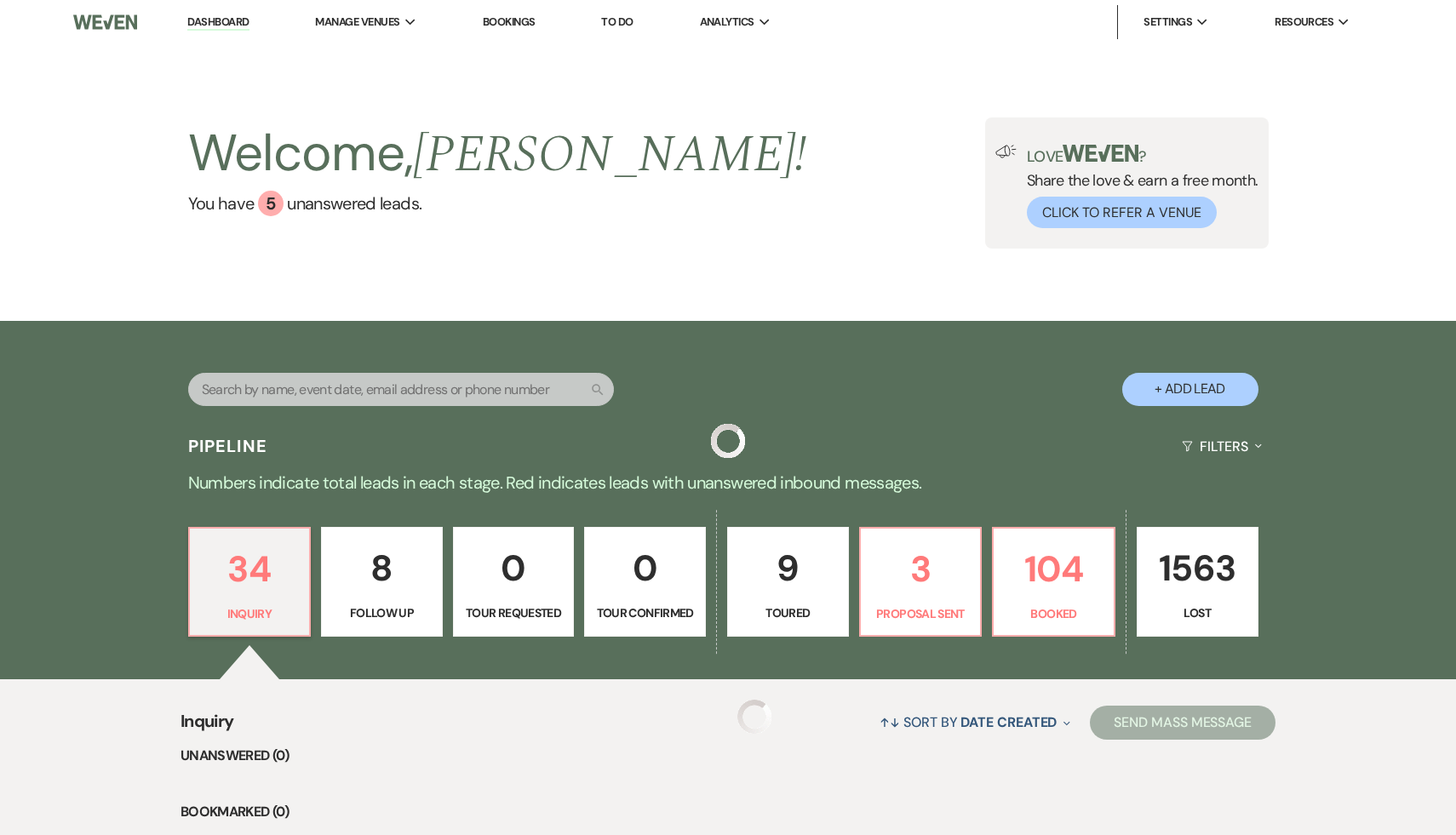
scroll to position [98, 0]
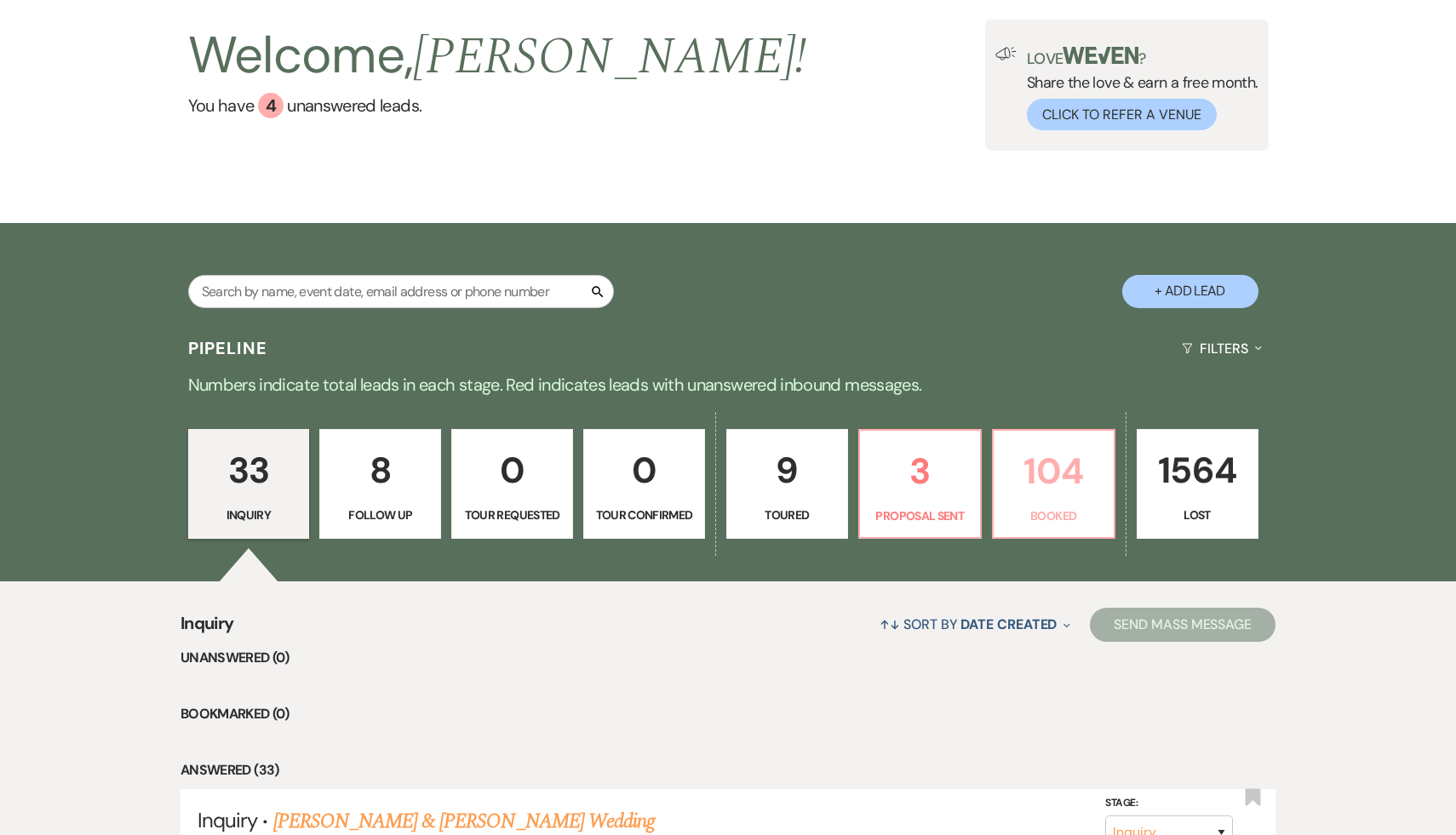
click at [1036, 472] on p "104" at bounding box center [1054, 471] width 100 height 57
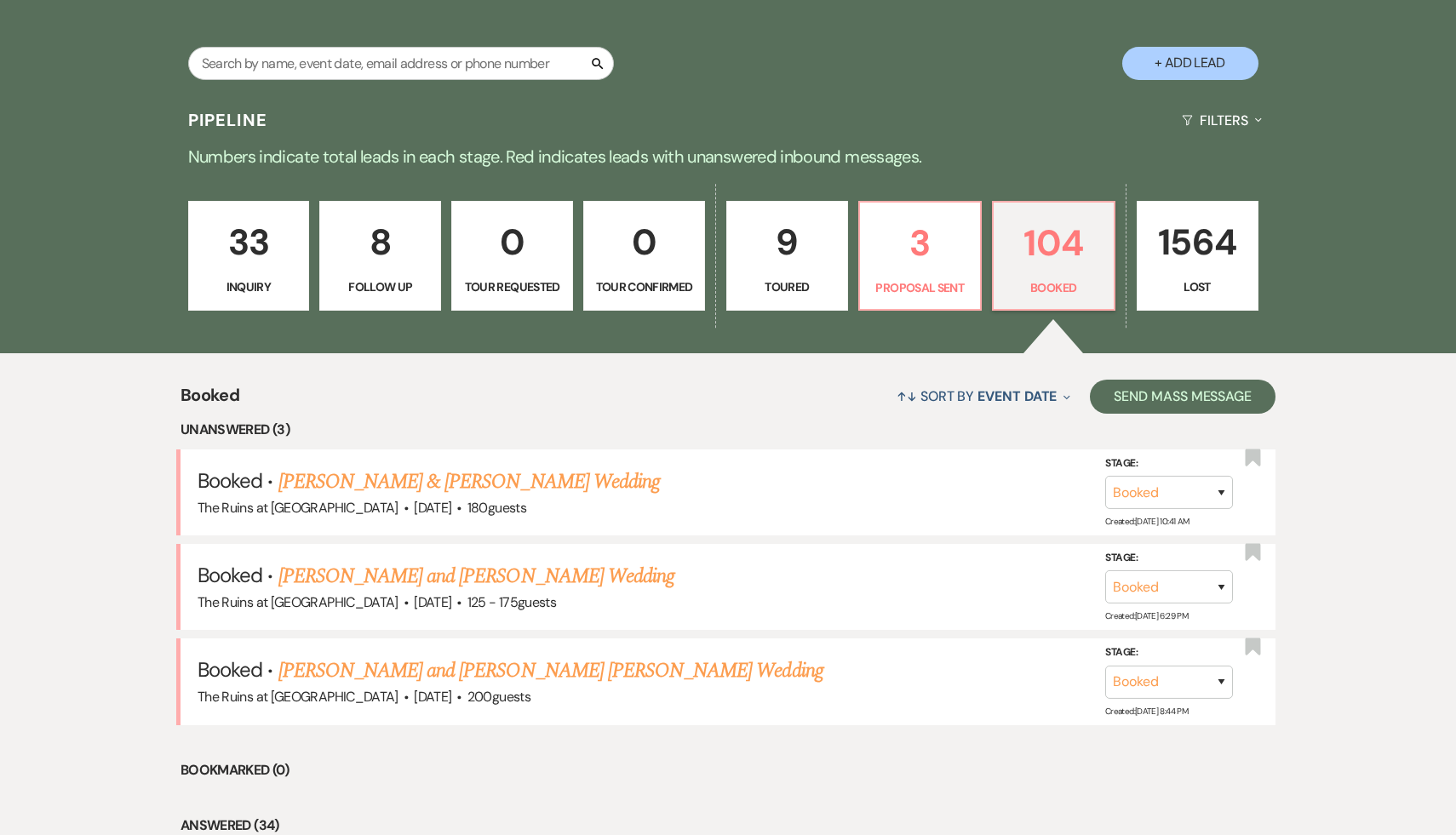
scroll to position [394, 0]
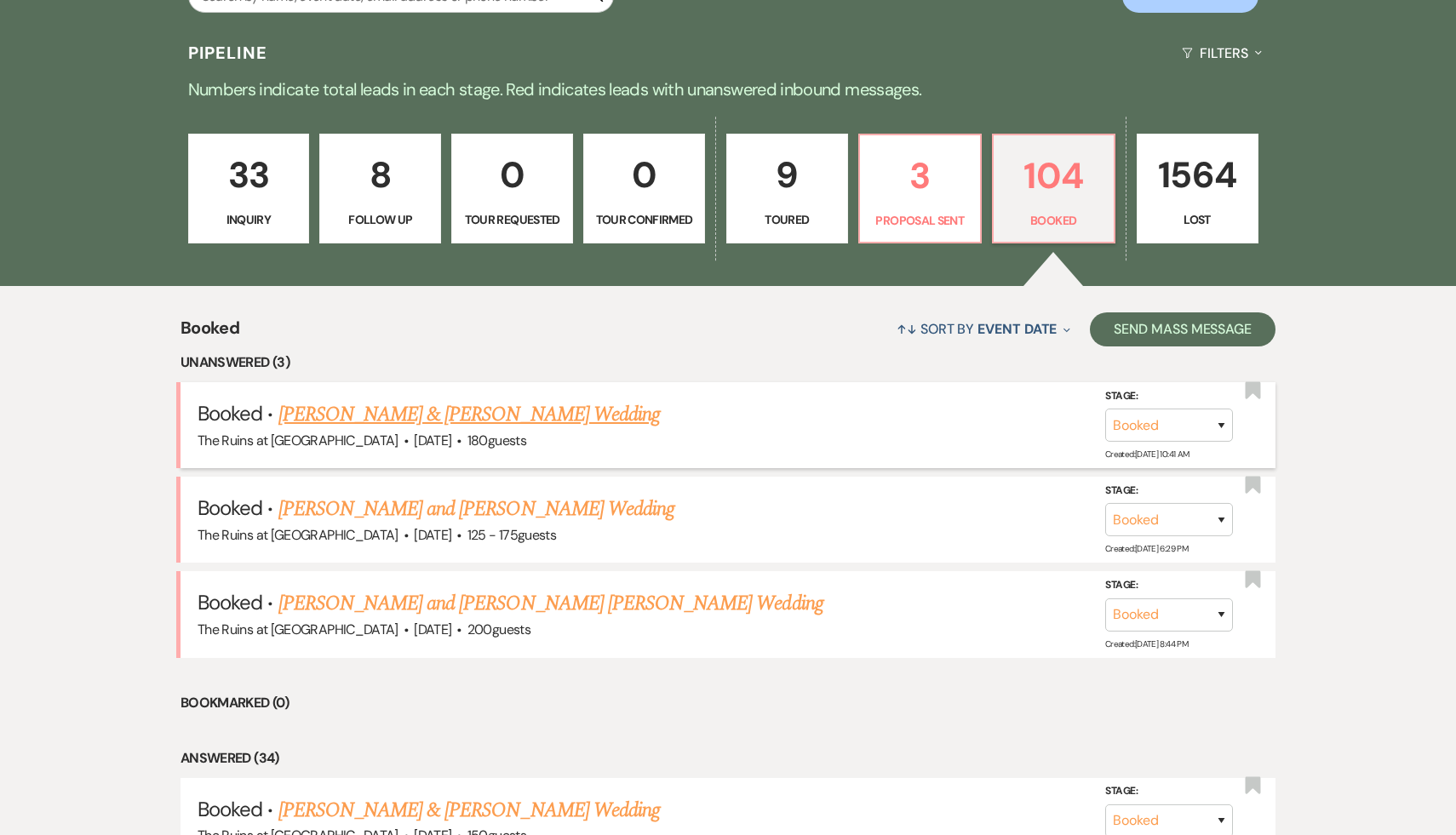
click at [568, 412] on link "[PERSON_NAME] & [PERSON_NAME] Wedding" at bounding box center [469, 414] width 382 height 30
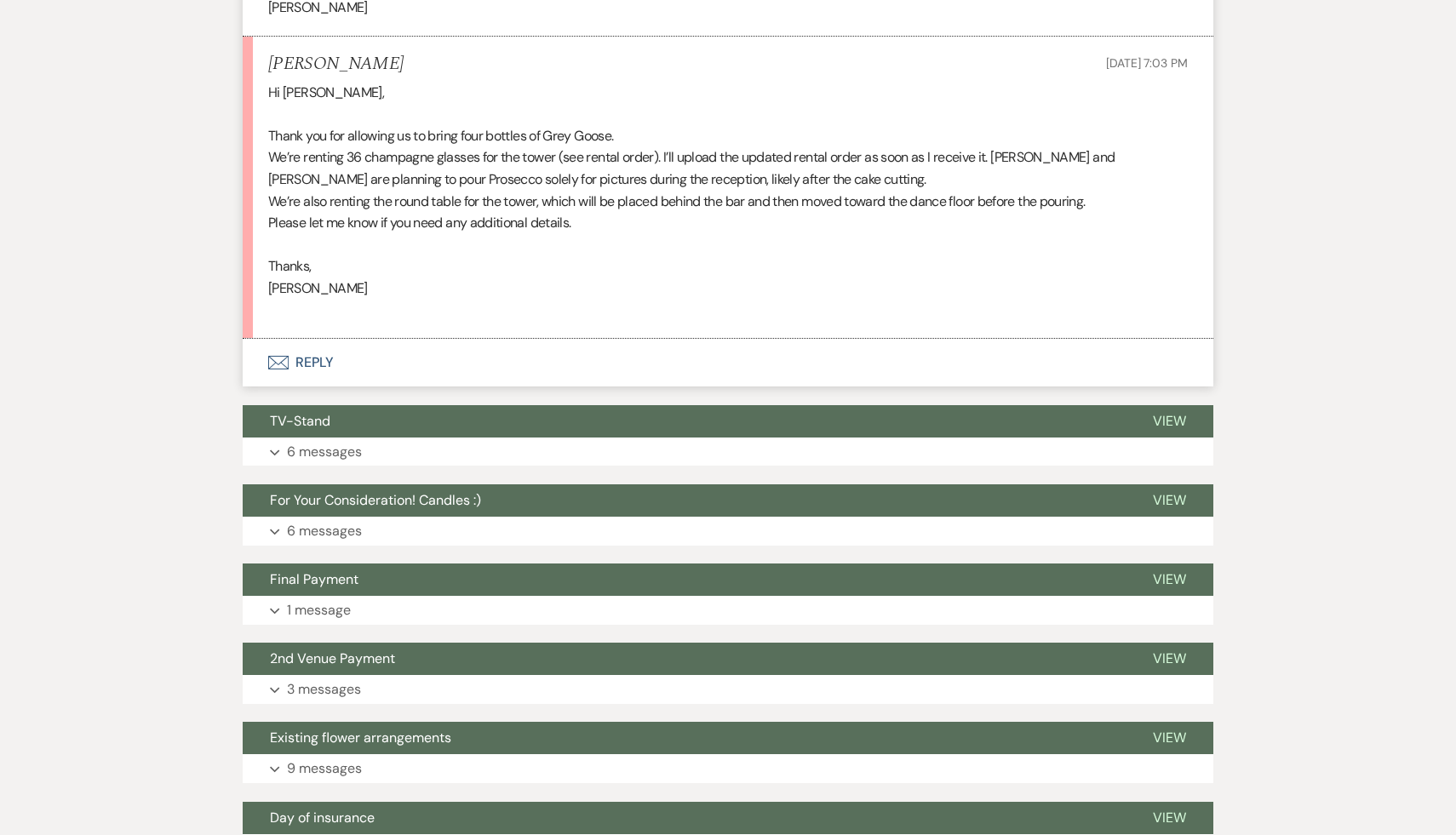
scroll to position [8246, 0]
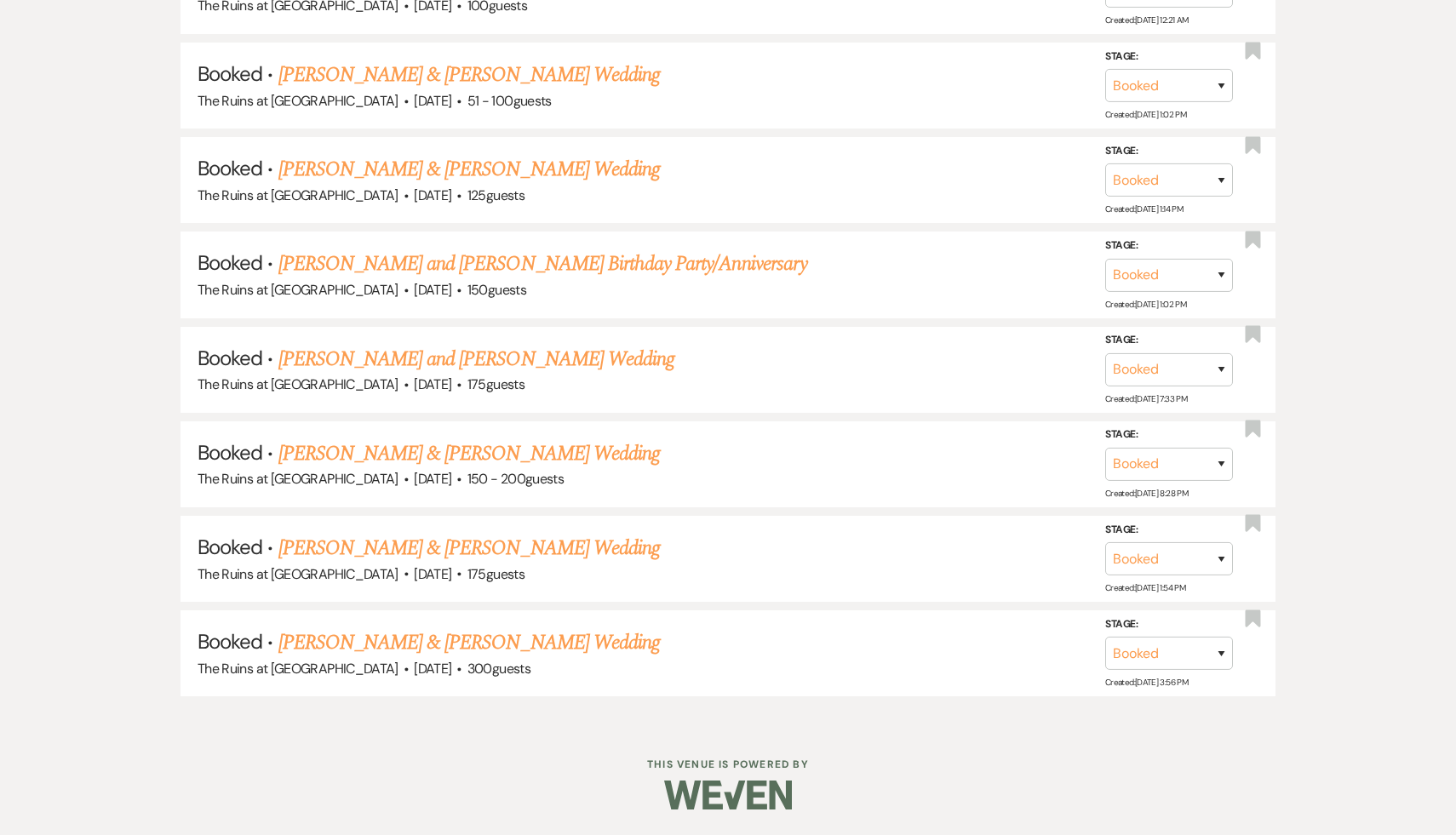
scroll to position [394, 0]
